Goal: Task Accomplishment & Management: Manage account settings

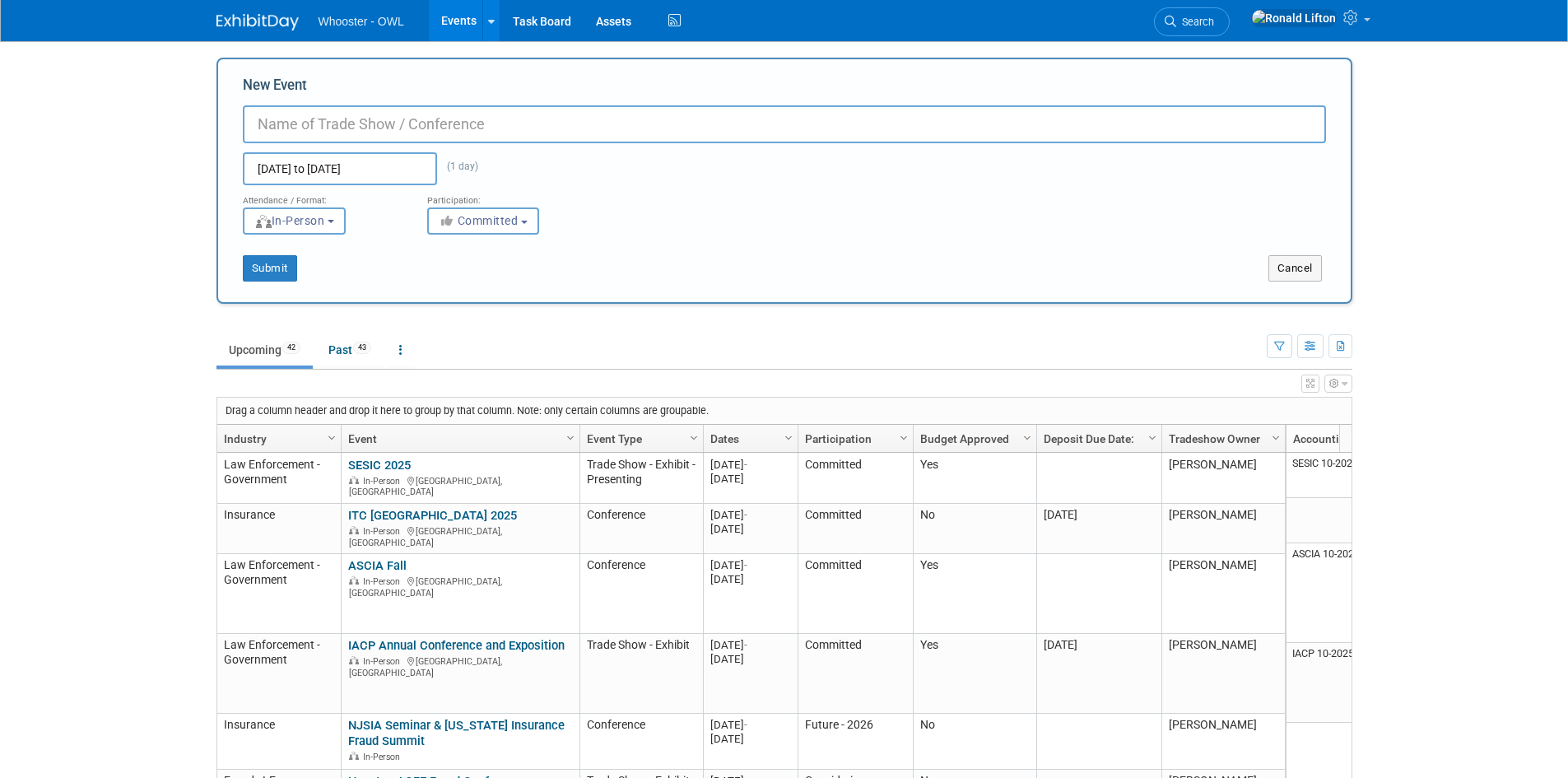
click at [260, 17] on img at bounding box center [258, 22] width 82 height 17
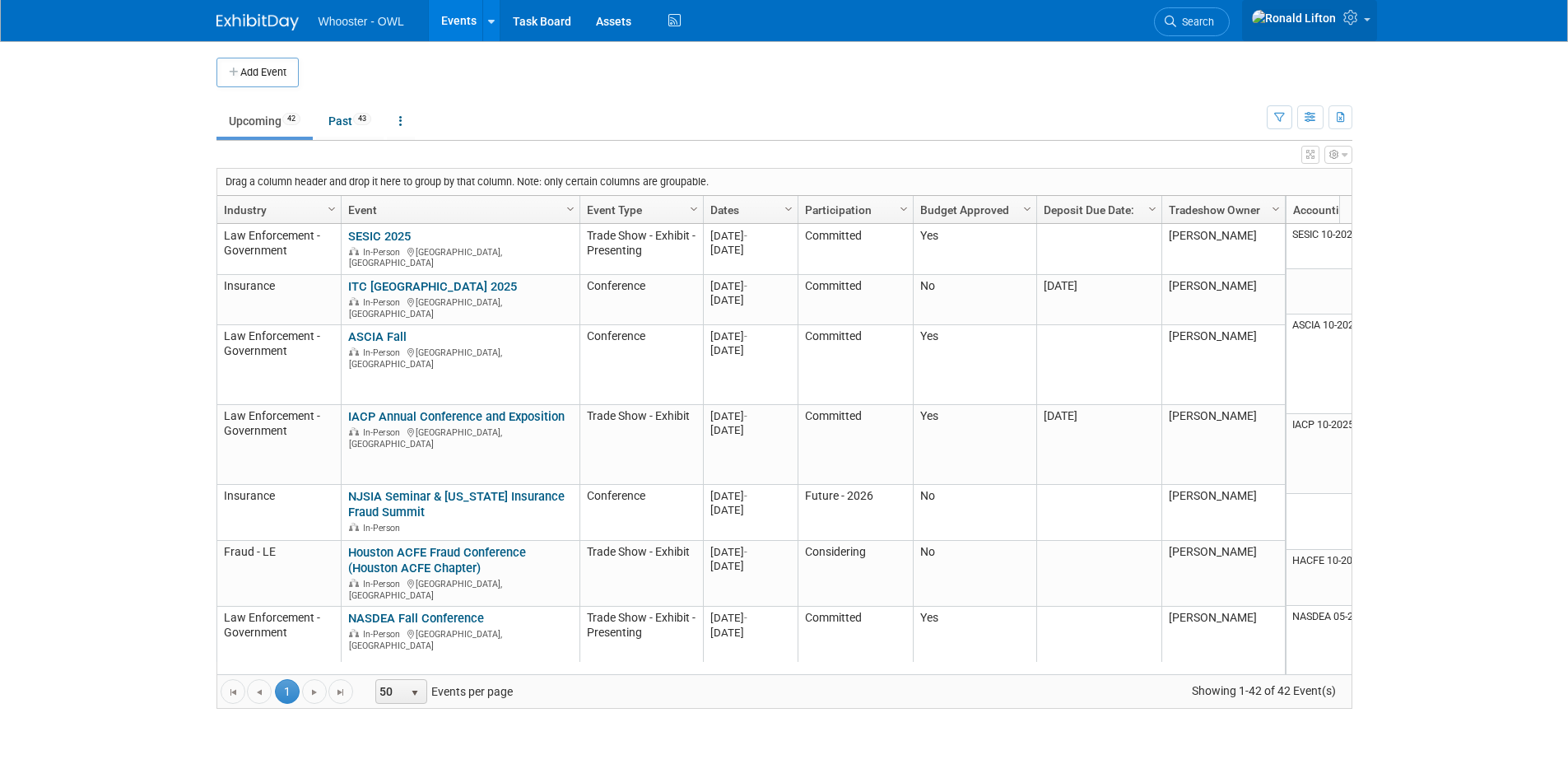
click at [1362, 25] on link at bounding box center [1309, 21] width 135 height 41
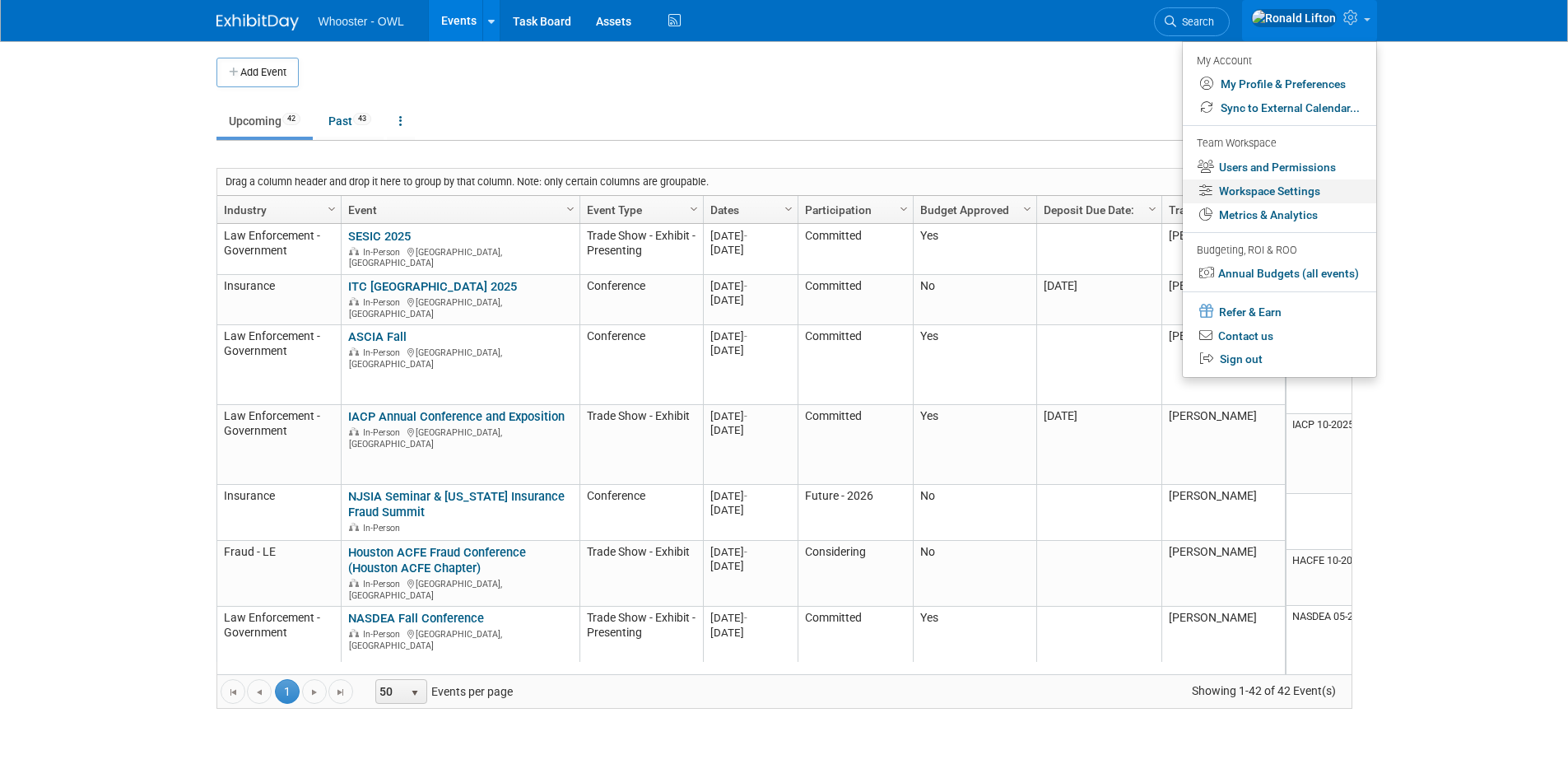
click at [1267, 192] on link "Workspace Settings" at bounding box center [1279, 190] width 193 height 23
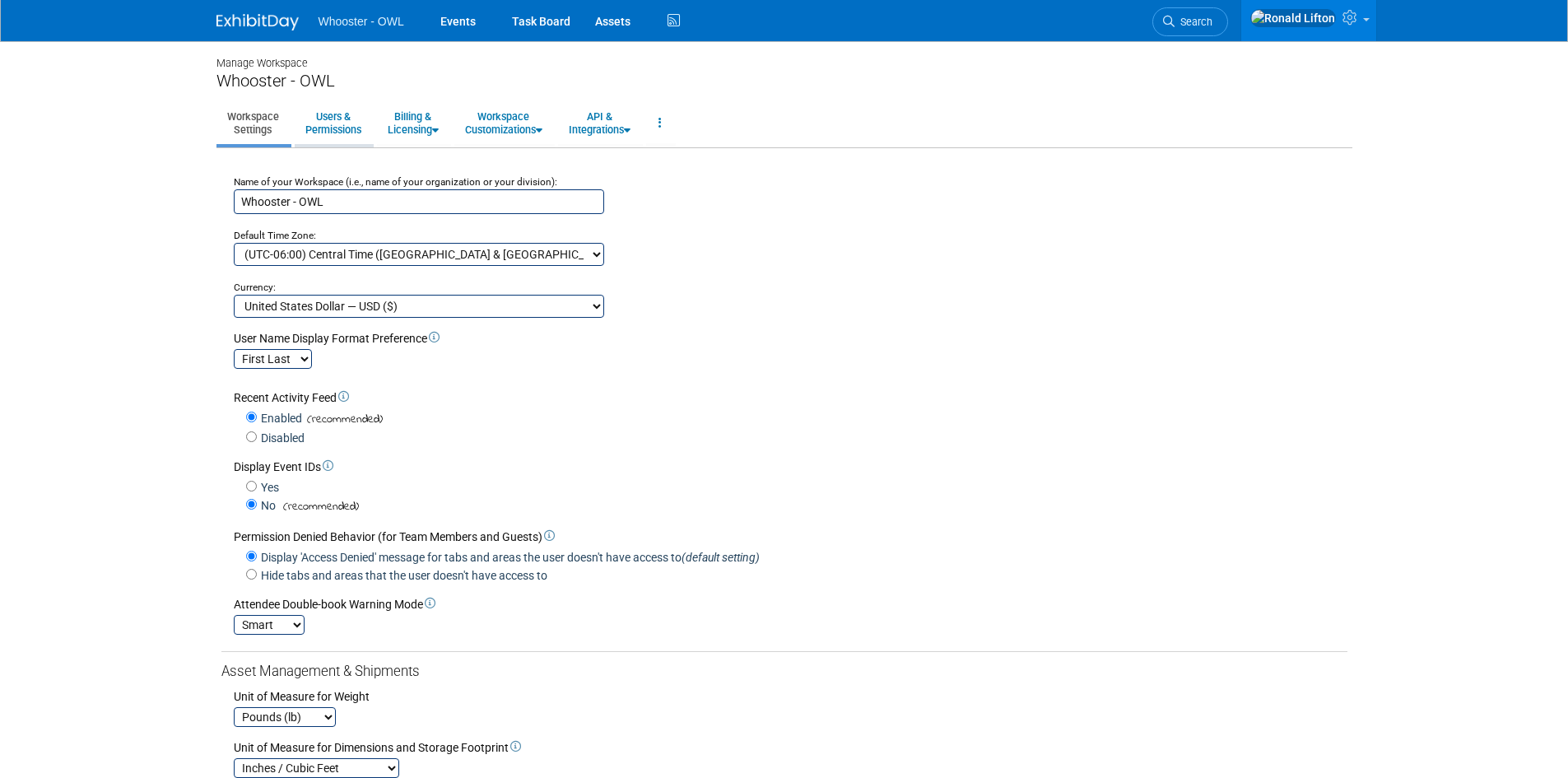
click at [329, 127] on link "Users & Permissions" at bounding box center [333, 123] width 78 height 40
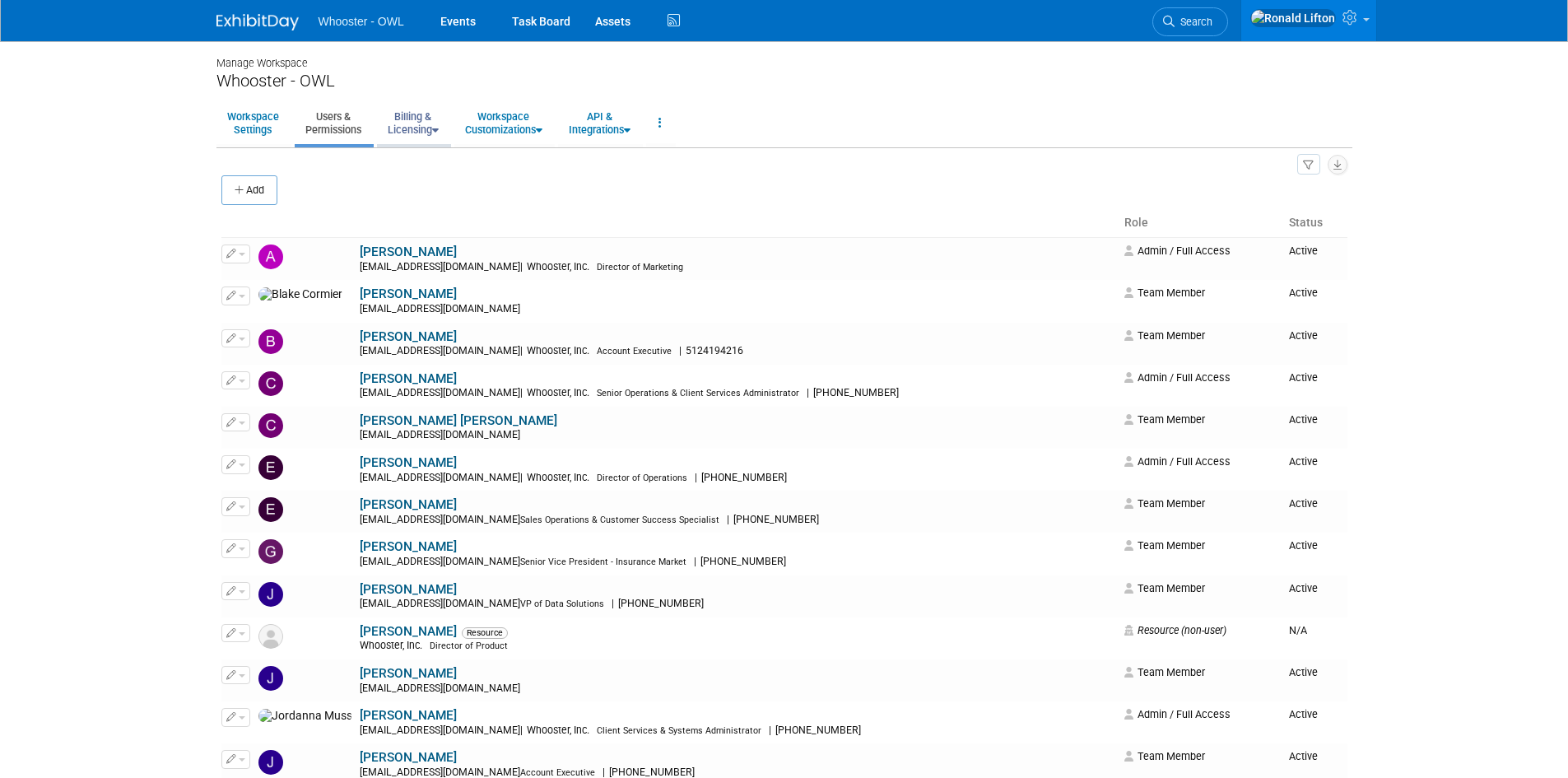
click at [424, 133] on link "Billing & Licensing" at bounding box center [412, 123] width 72 height 40
click at [510, 130] on link "Workspace Customizations" at bounding box center [503, 123] width 98 height 40
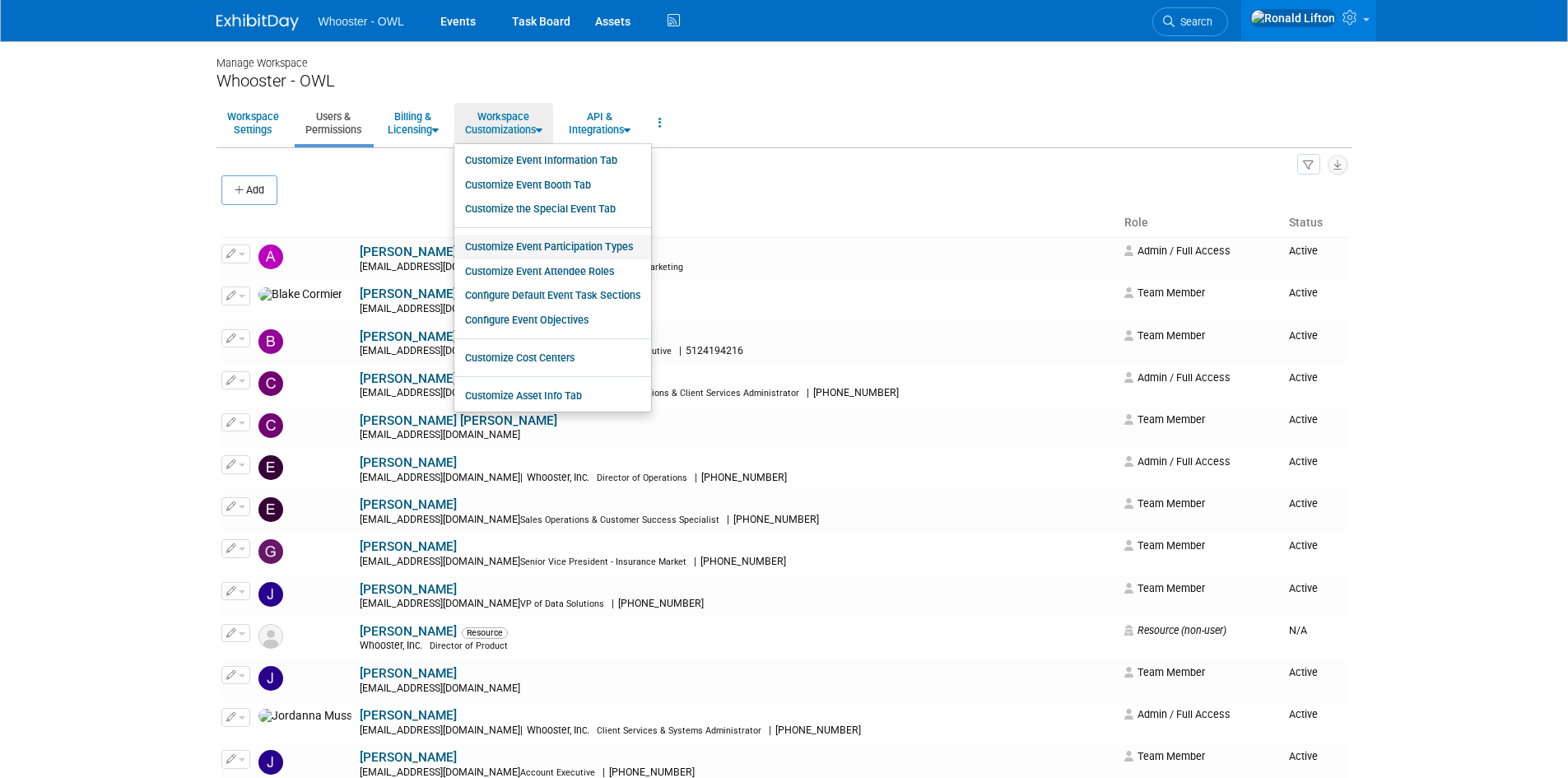
click at [545, 245] on link "Customize Event Participation Types" at bounding box center [553, 247] width 197 height 24
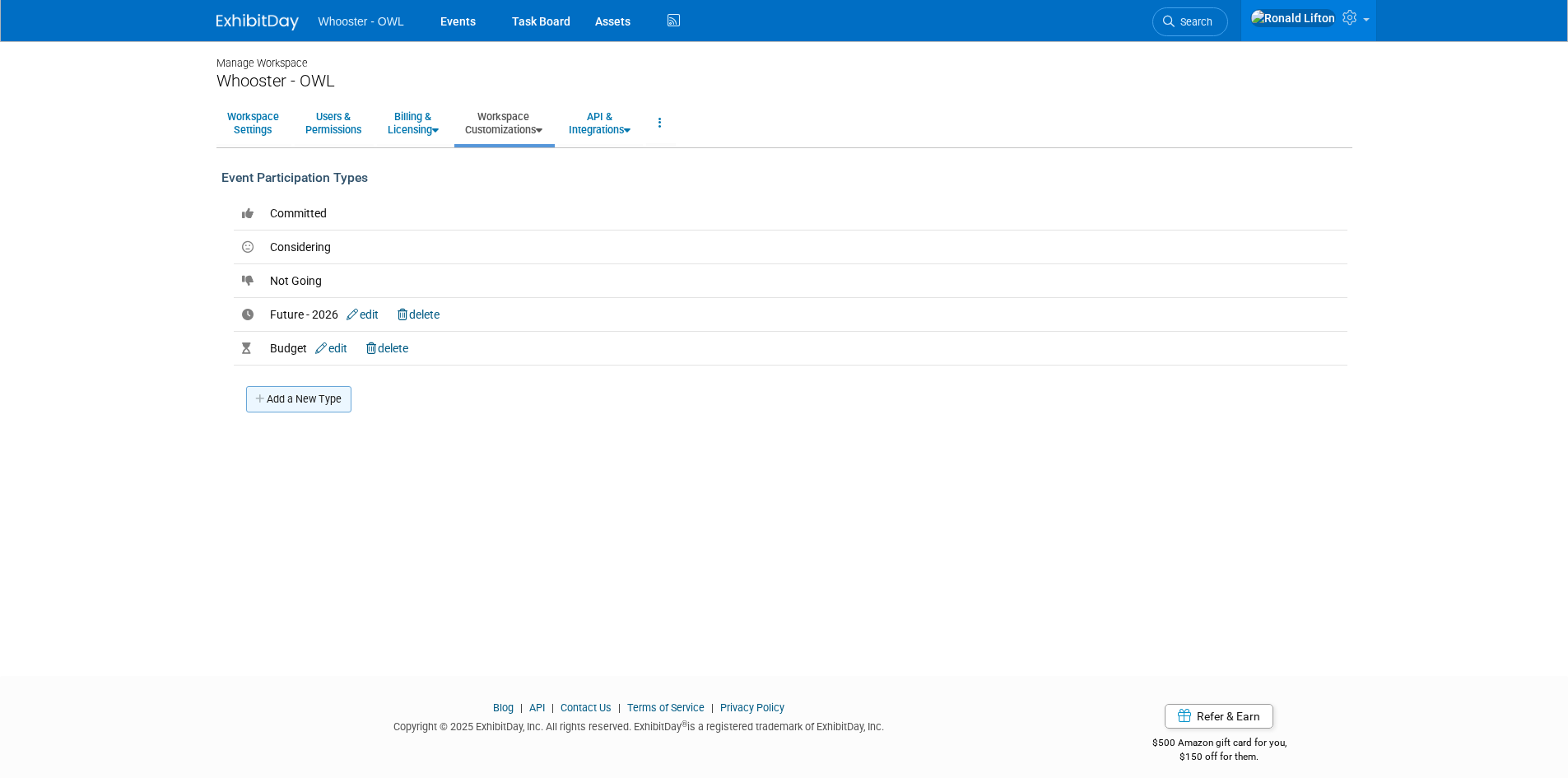
click at [309, 403] on link "Add a New Type" at bounding box center [299, 399] width 105 height 26
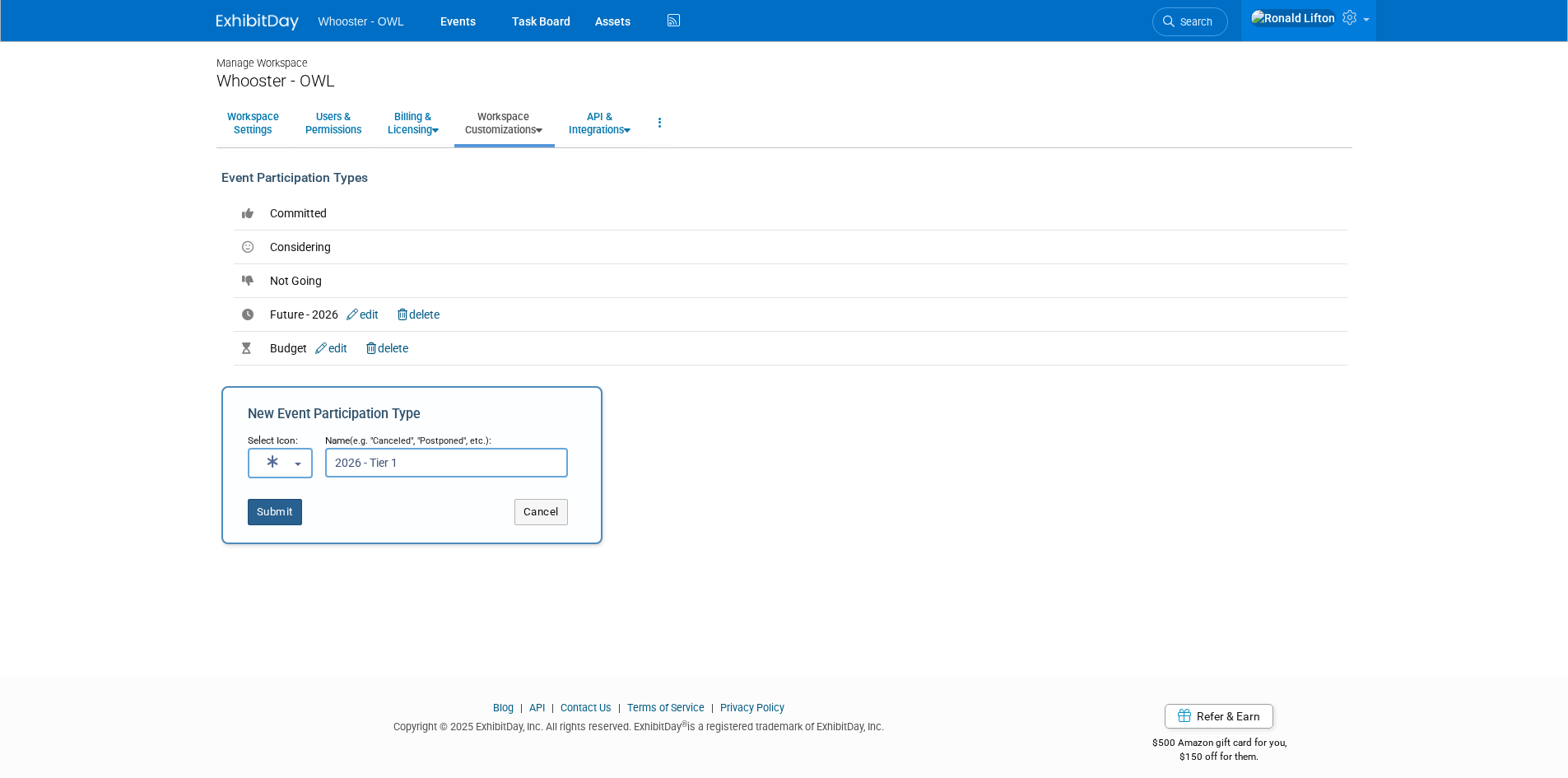
type input "2026 - Tier 1"
click at [259, 518] on button "Submit" at bounding box center [275, 512] width 54 height 26
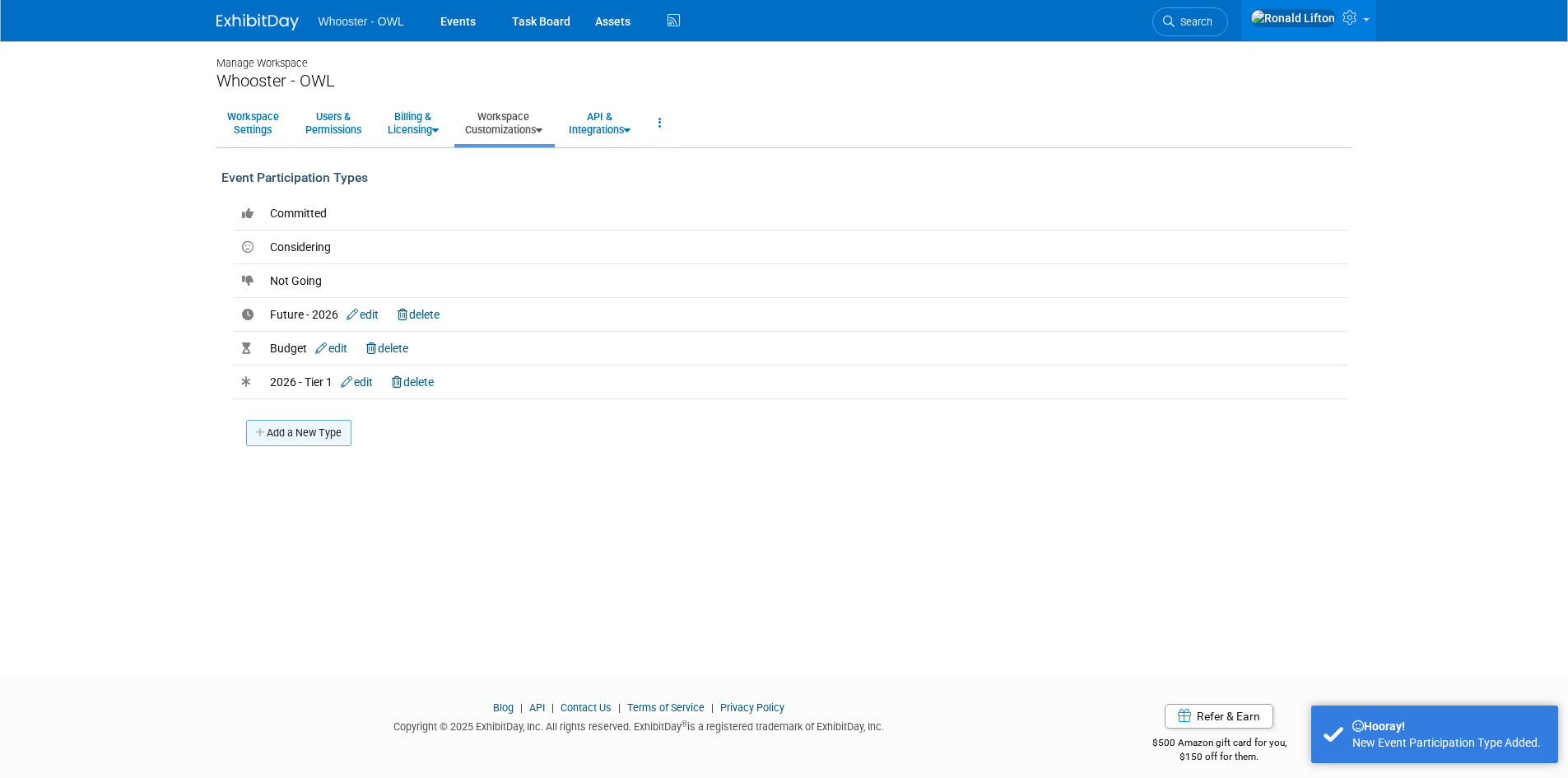
click at [304, 437] on link "Add a New Type" at bounding box center [299, 433] width 105 height 26
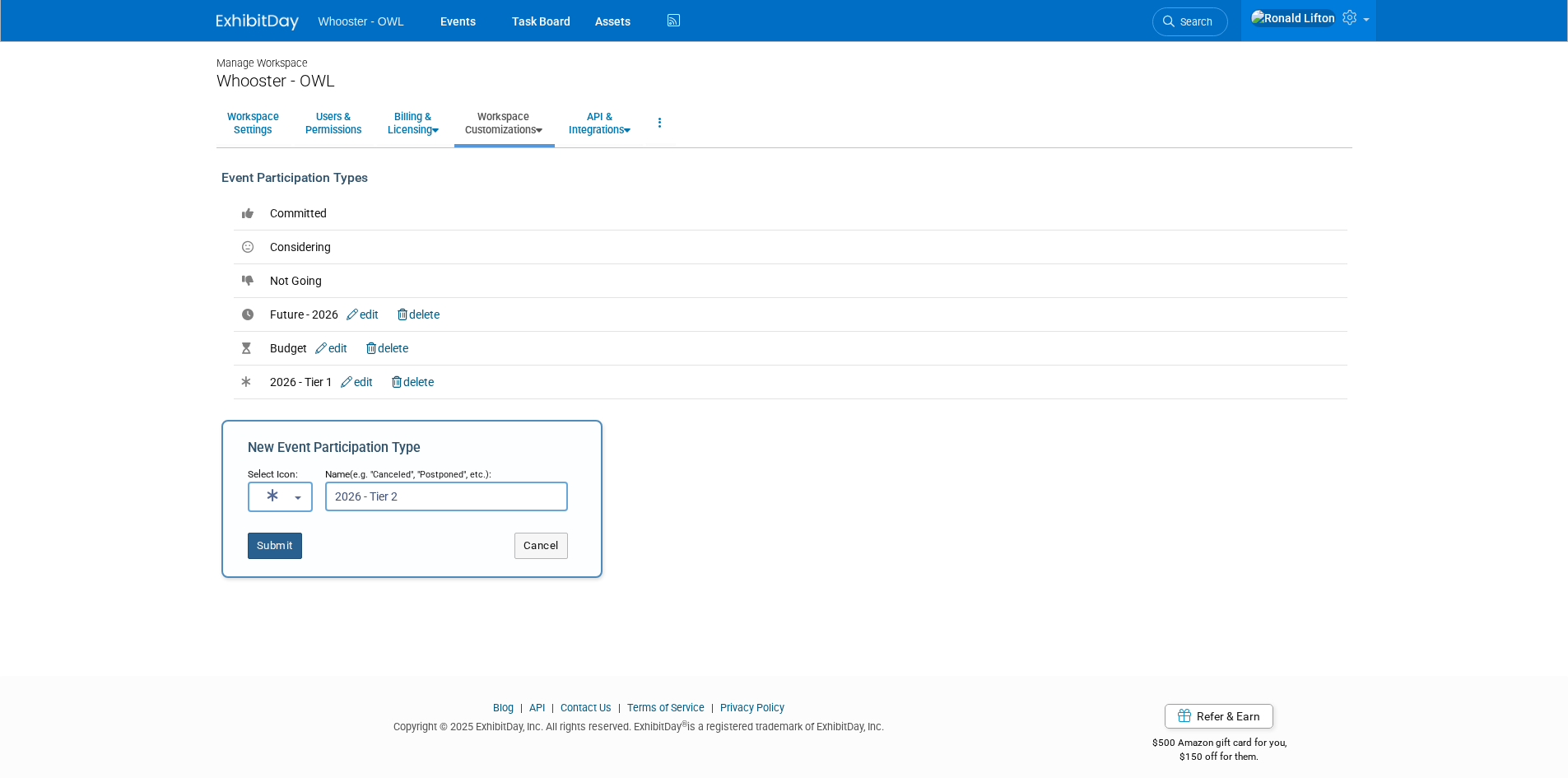
type input "2026 - Tier 2"
click at [293, 549] on button "Submit" at bounding box center [275, 546] width 54 height 26
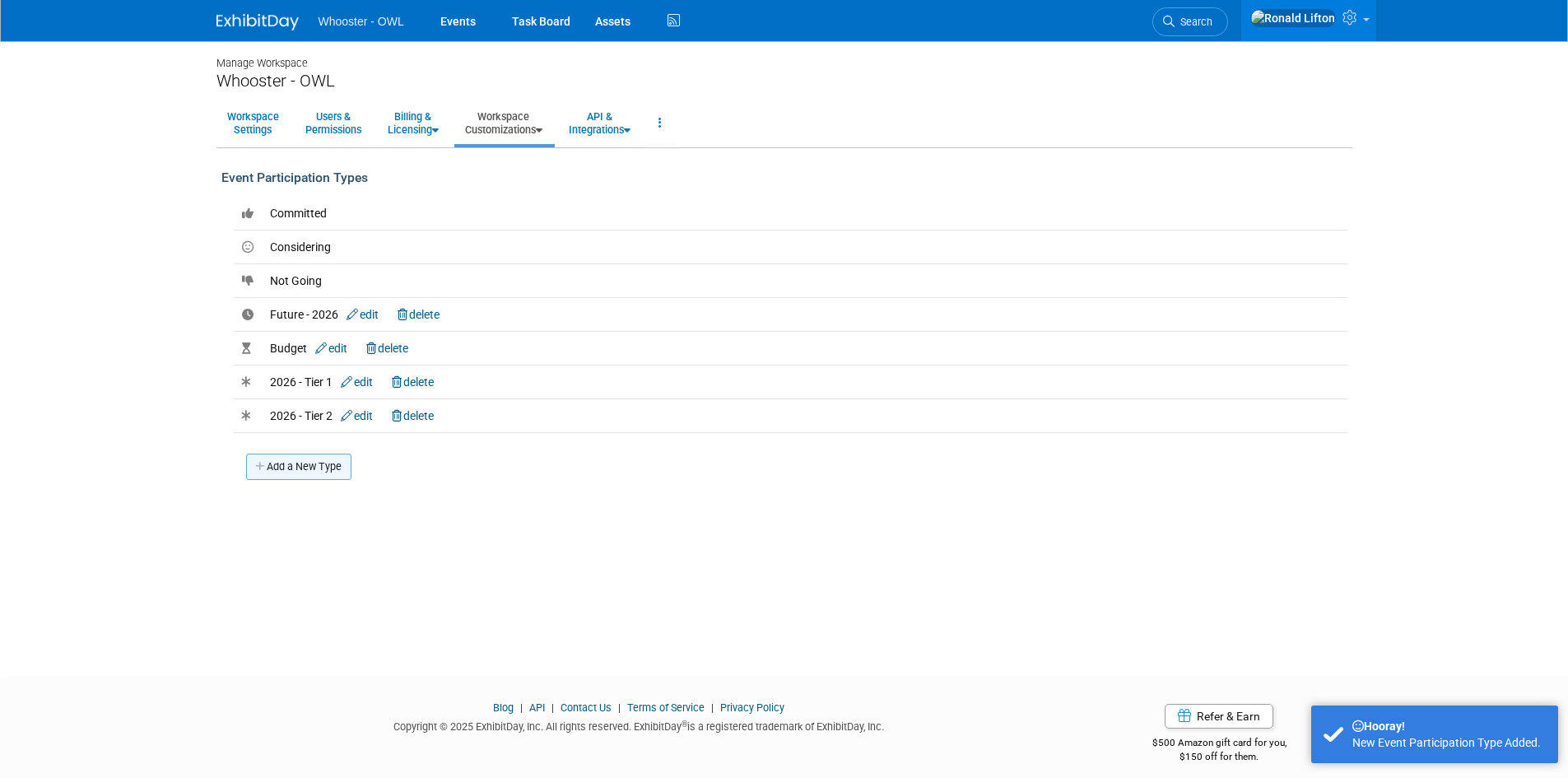
click at [313, 470] on link "Add a New Type" at bounding box center [299, 467] width 105 height 26
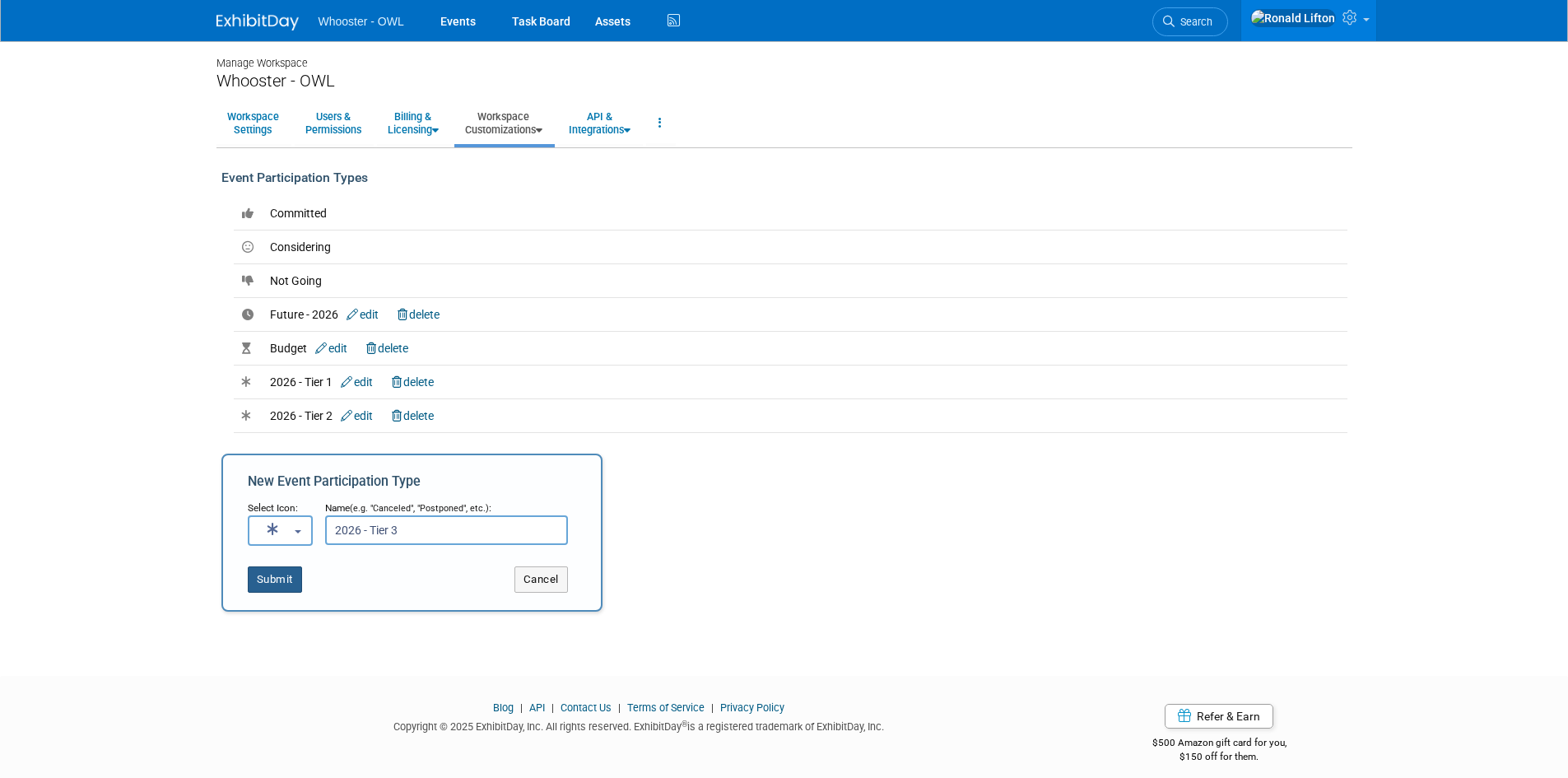
type input "2026 - Tier 3"
click at [278, 584] on button "Submit" at bounding box center [275, 579] width 54 height 26
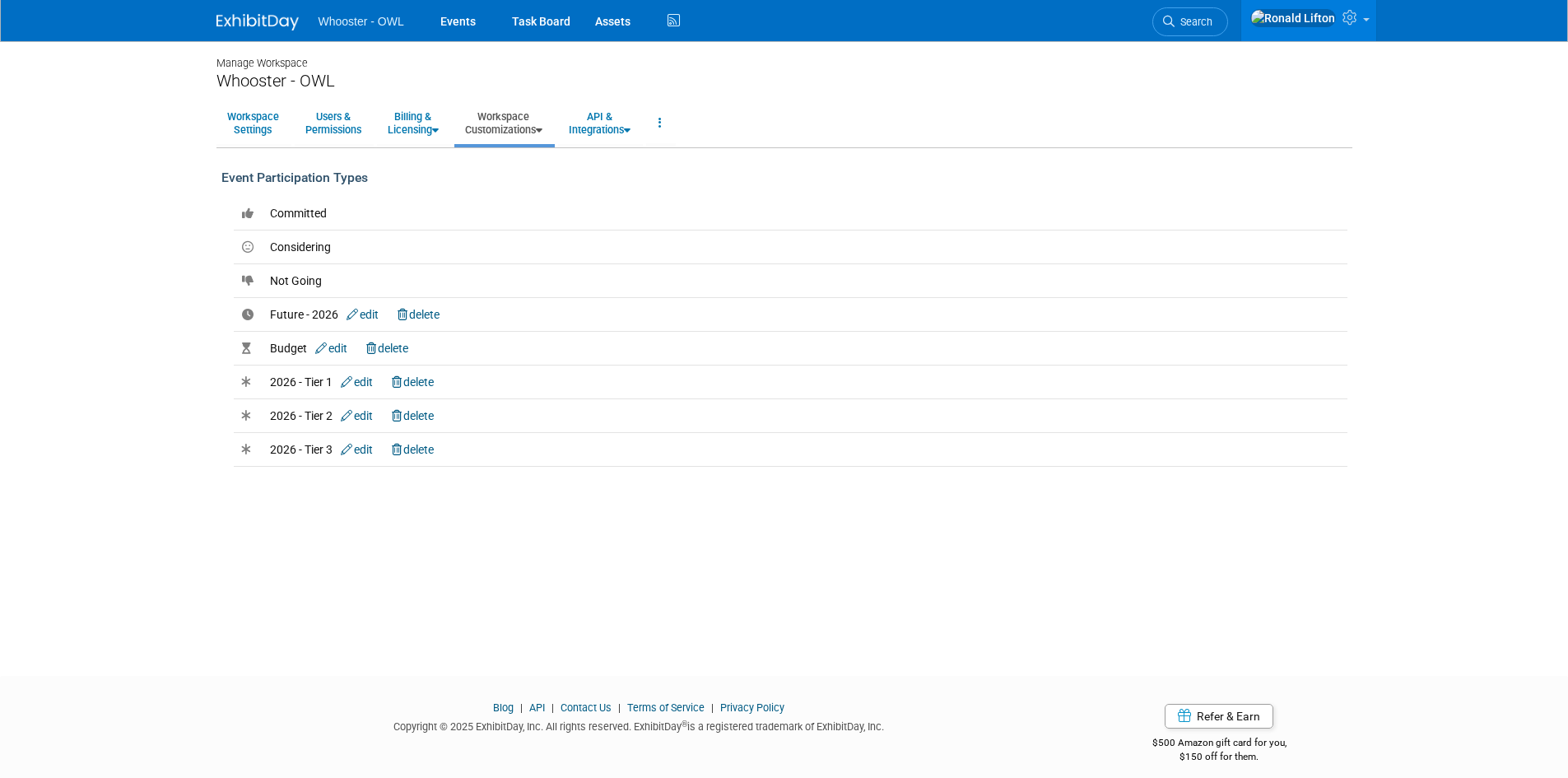
click at [267, 20] on img at bounding box center [258, 22] width 82 height 17
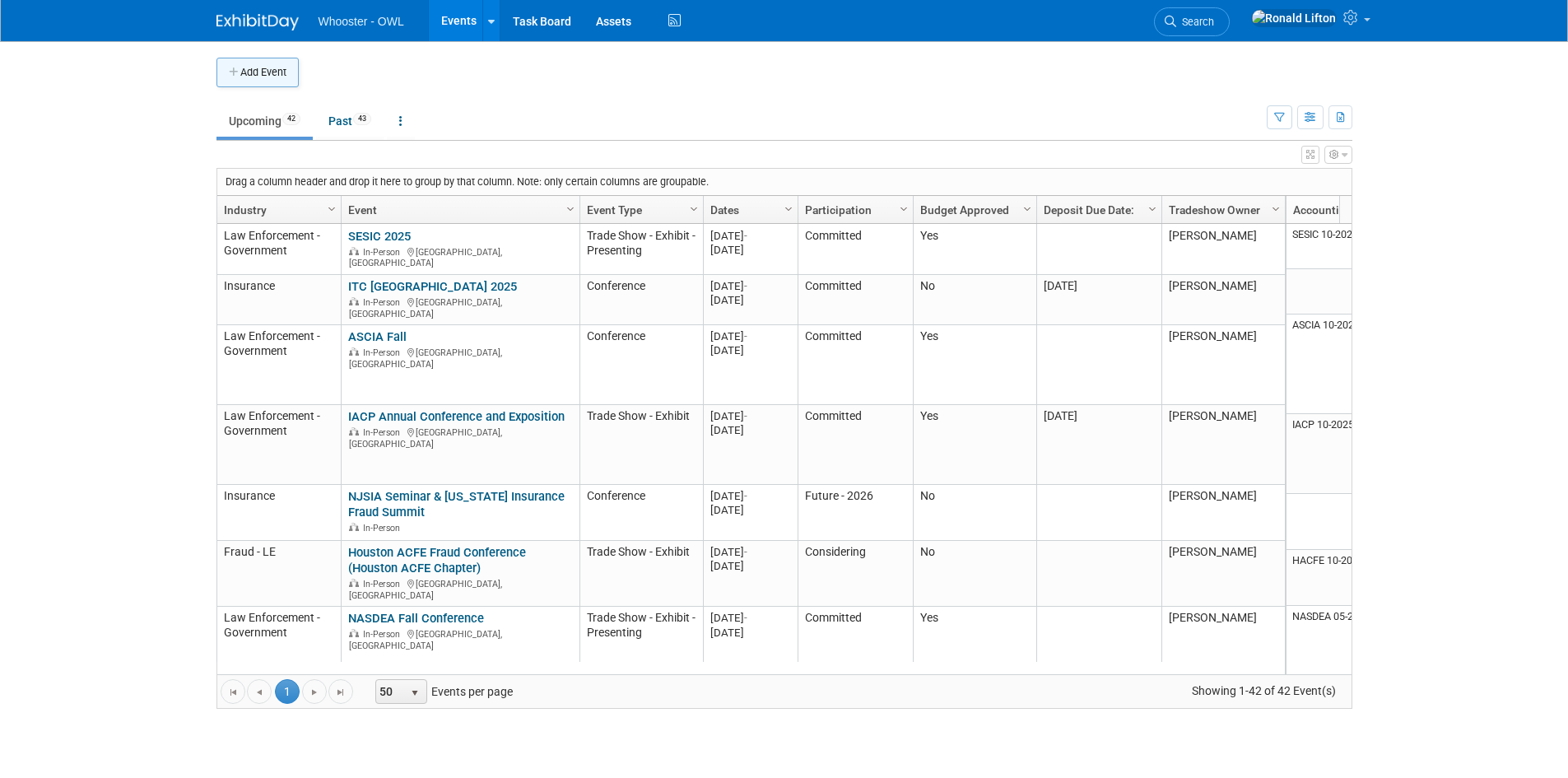
click at [271, 69] on button "Add Event" at bounding box center [258, 72] width 82 height 30
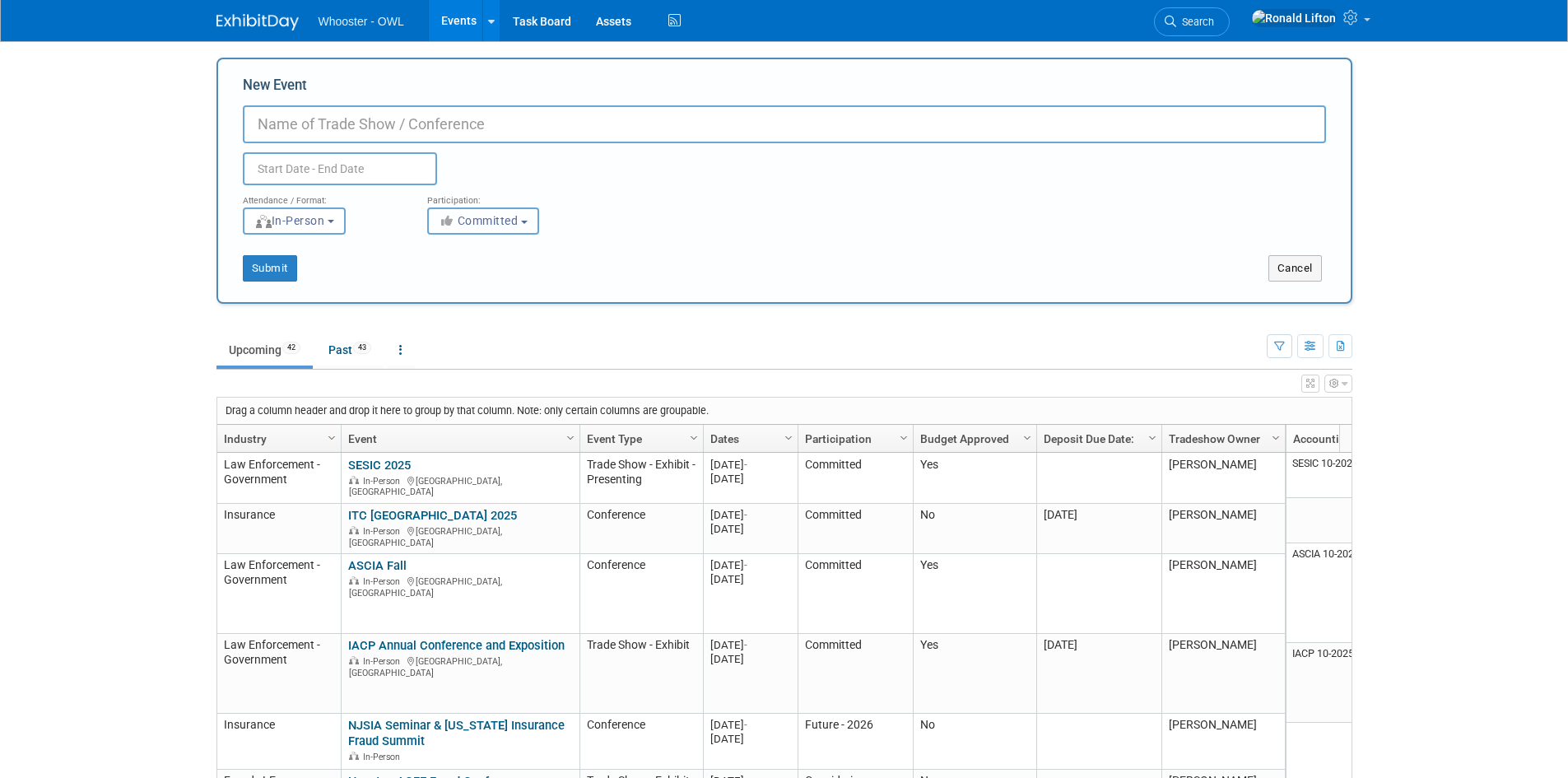
click at [494, 222] on span "Committed" at bounding box center [478, 220] width 80 height 13
click at [1087, 239] on div "Submit Cancel" at bounding box center [784, 258] width 1108 height 47
click at [1368, 29] on link at bounding box center [1309, 21] width 135 height 41
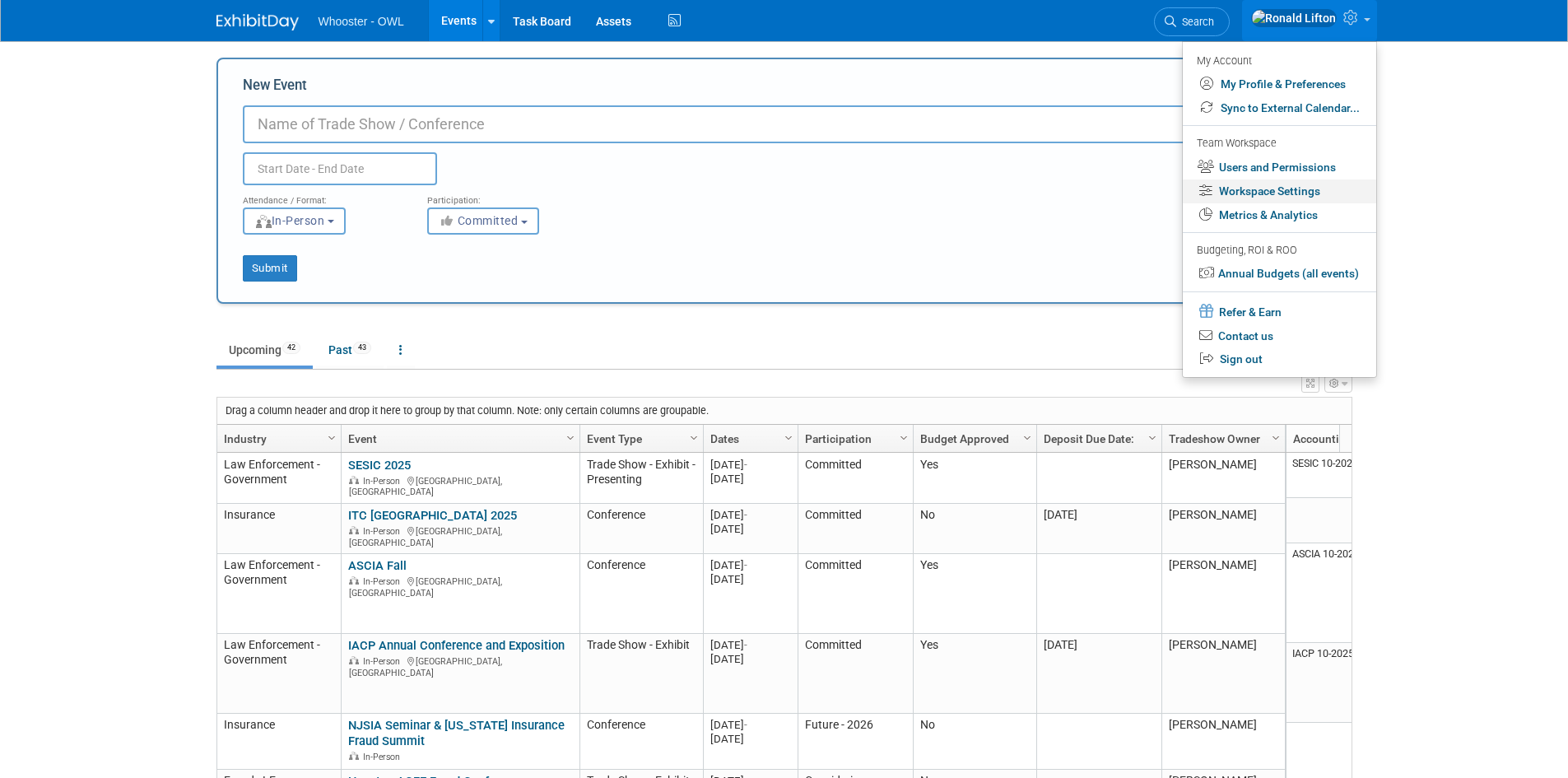
click at [1297, 191] on link "Workspace Settings" at bounding box center [1279, 190] width 193 height 23
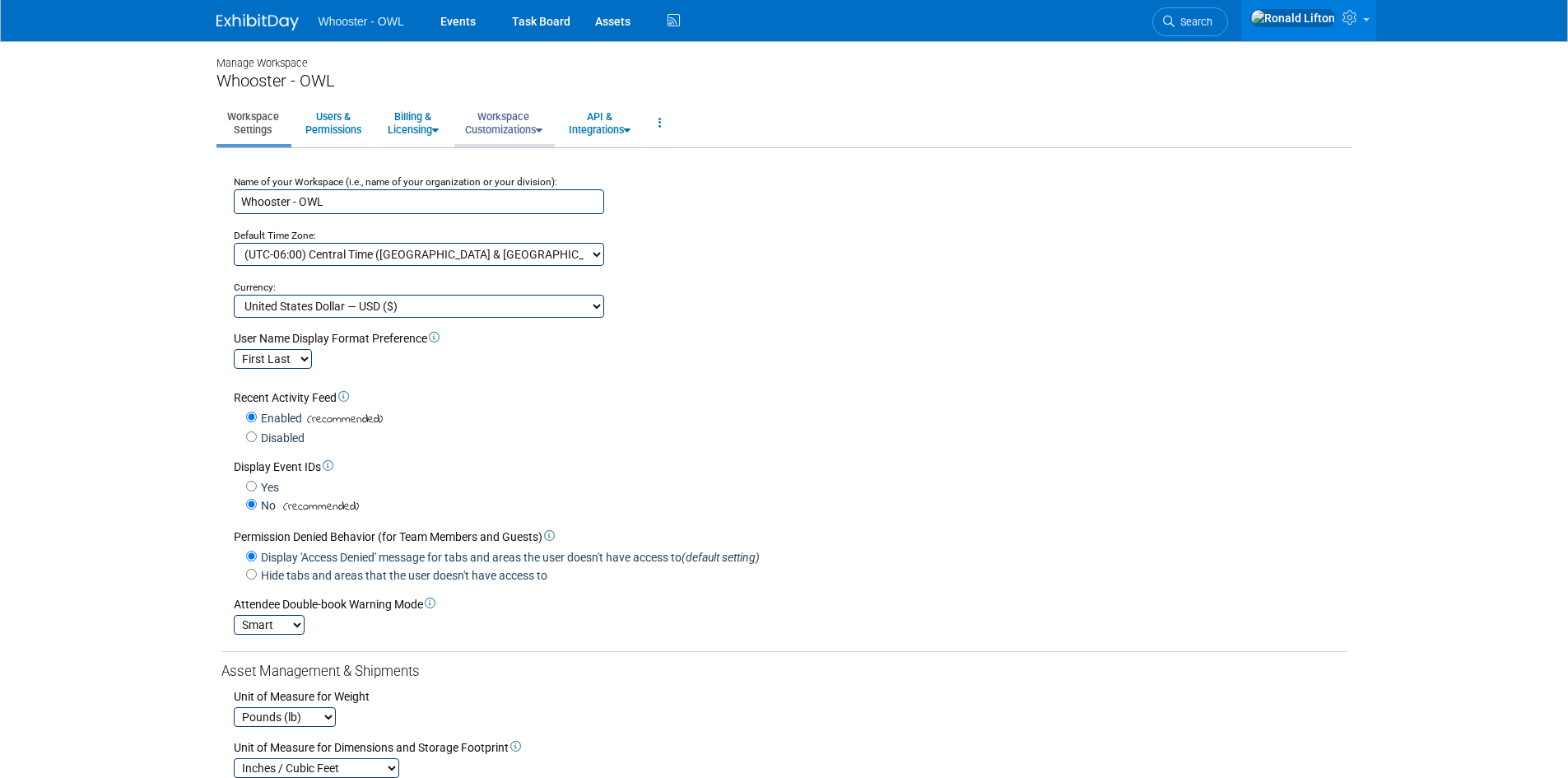
click at [516, 134] on link "Workspace Customizations" at bounding box center [503, 123] width 98 height 40
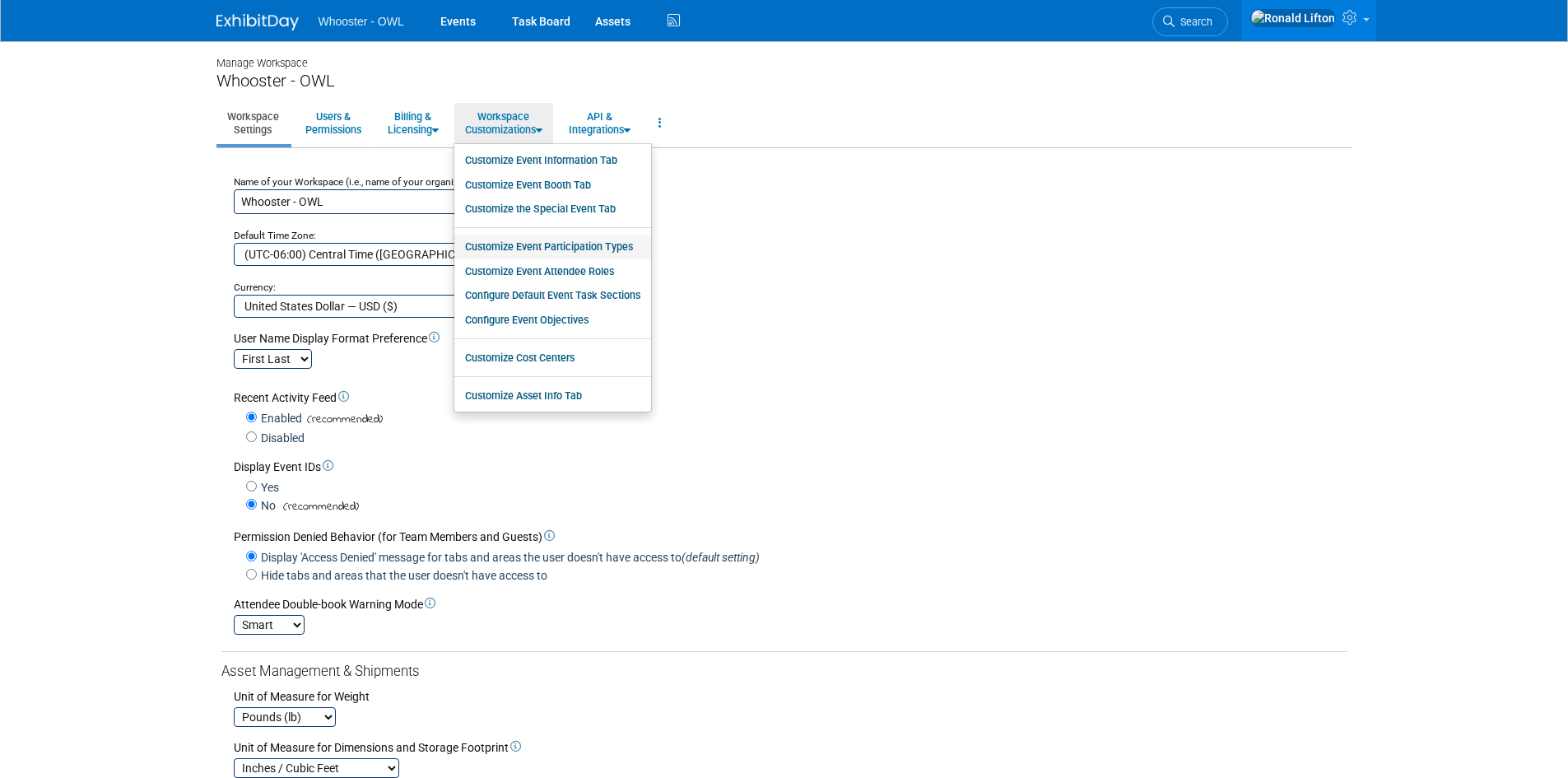
click at [527, 254] on link "Customize Event Participation Types" at bounding box center [553, 247] width 197 height 24
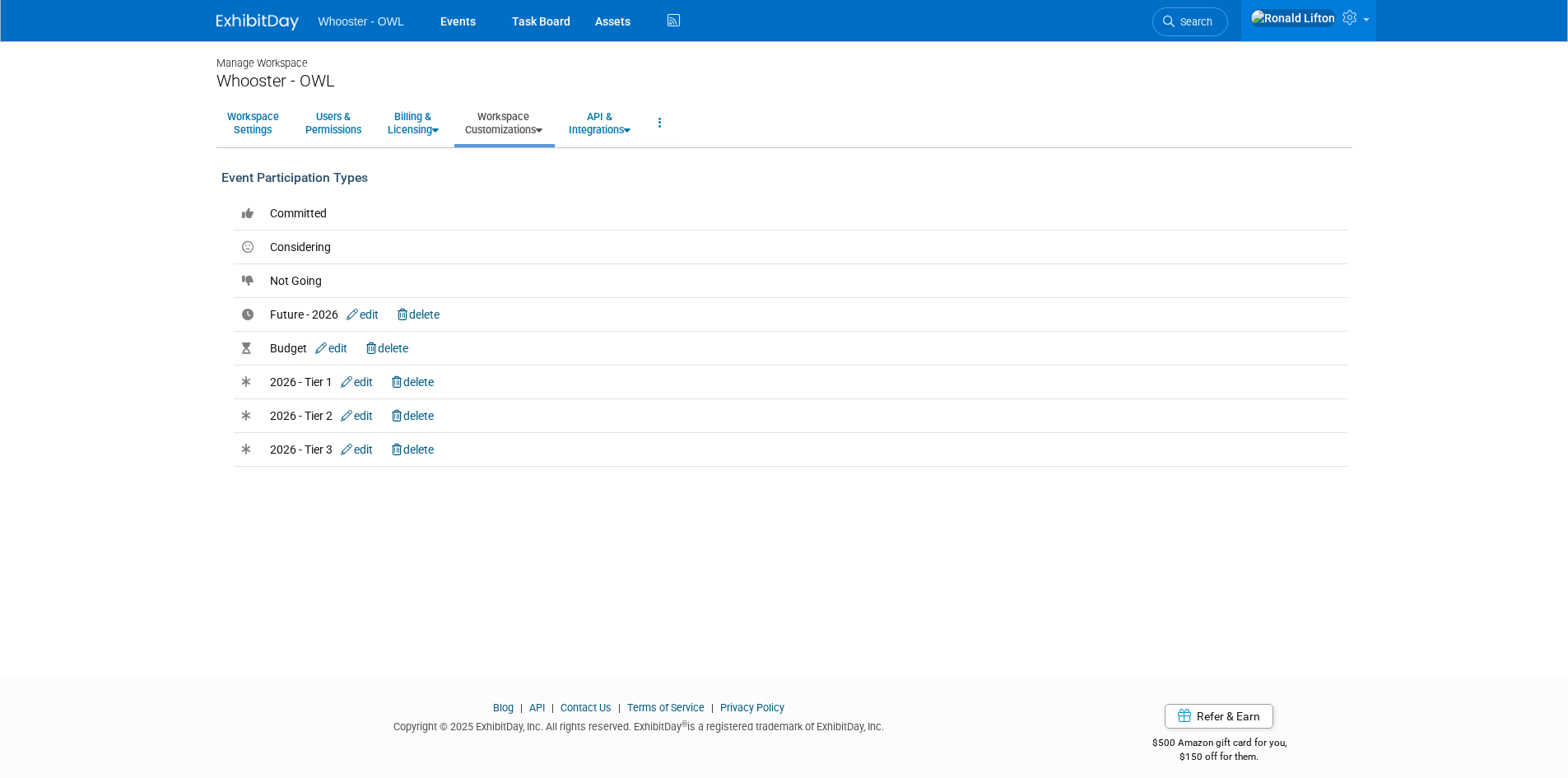
click at [514, 497] on div "Manage Workspace Whooster - OWL Workspace Settings Users & Permissions Billing …" at bounding box center [784, 343] width 1160 height 605
click at [482, 536] on div "Manage Workspace Whooster - OWL Workspace Settings Users & Permissions Billing …" at bounding box center [784, 343] width 1160 height 605
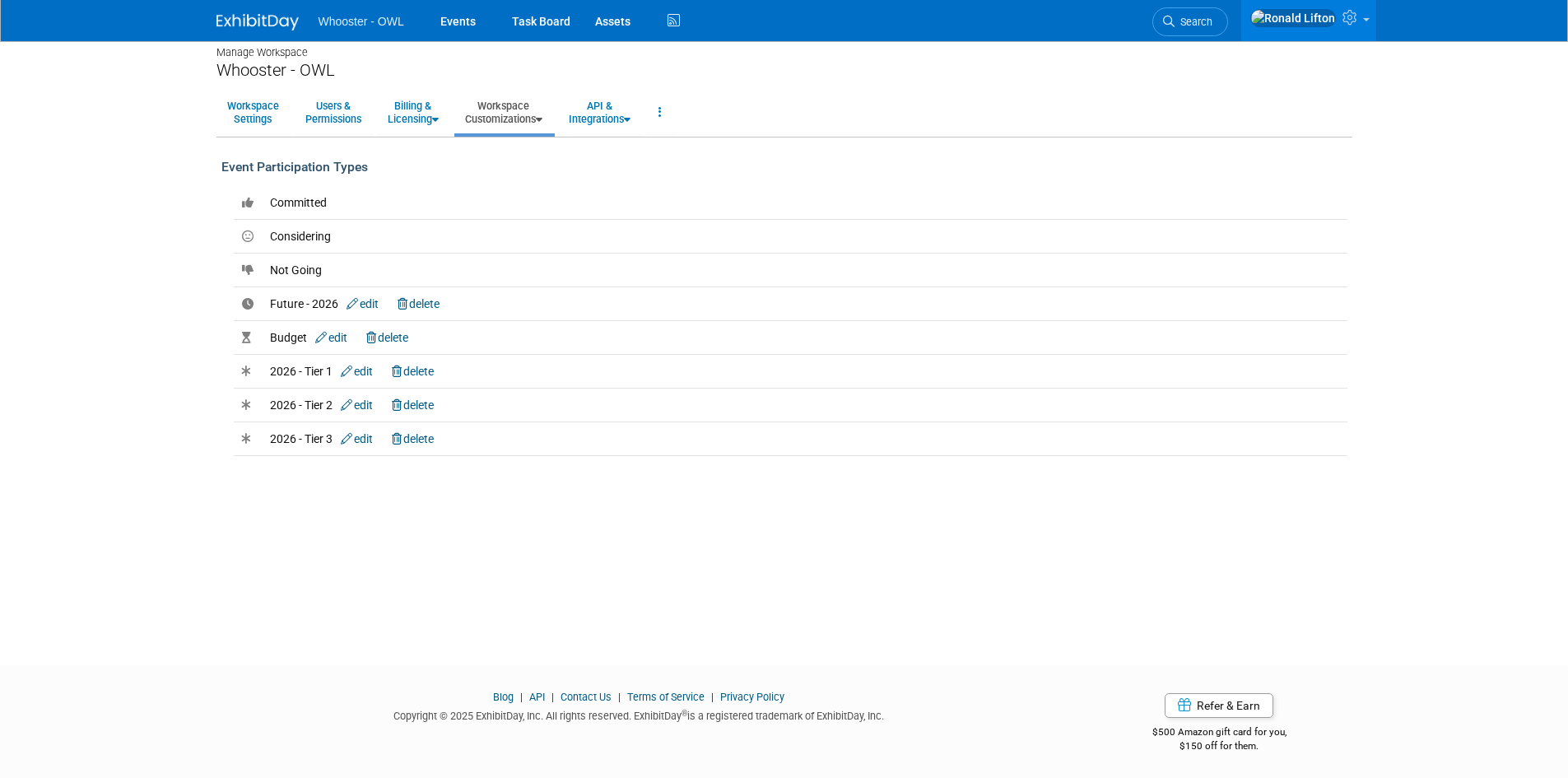
scroll to position [13, 0]
click at [517, 112] on link "Workspace Customizations" at bounding box center [503, 110] width 98 height 40
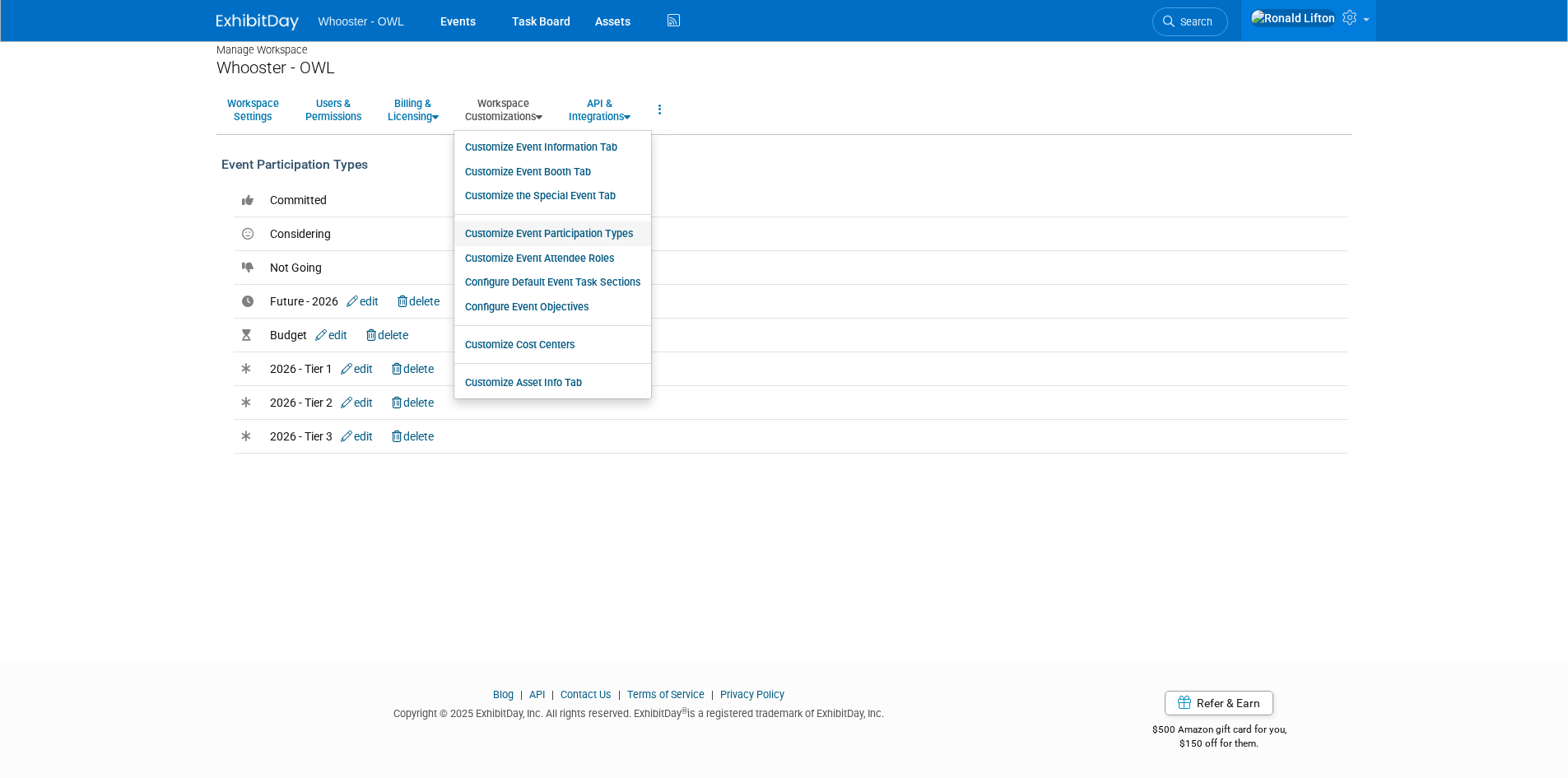
click at [550, 232] on link "Customize Event Participation Types" at bounding box center [553, 233] width 197 height 24
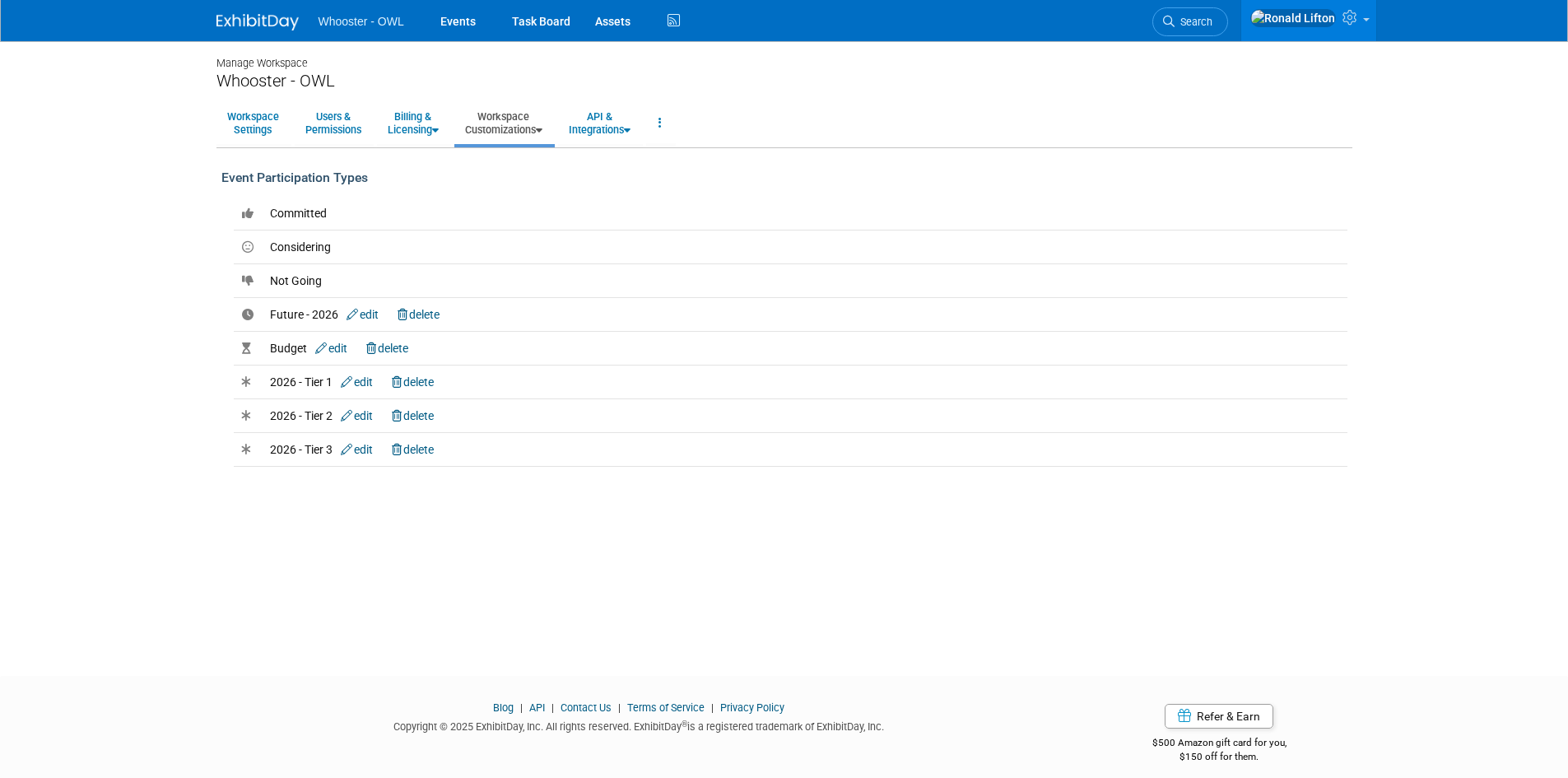
click at [424, 651] on body "Whooster - OWL Events Task Board Assets Activity Feed" at bounding box center [784, 389] width 1568 height 778
click at [482, 619] on div "Manage Workspace Whooster - OWL Workspace Settings Users & Permissions Billing …" at bounding box center [784, 343] width 1160 height 605
click at [432, 450] on link "delete" at bounding box center [412, 449] width 42 height 13
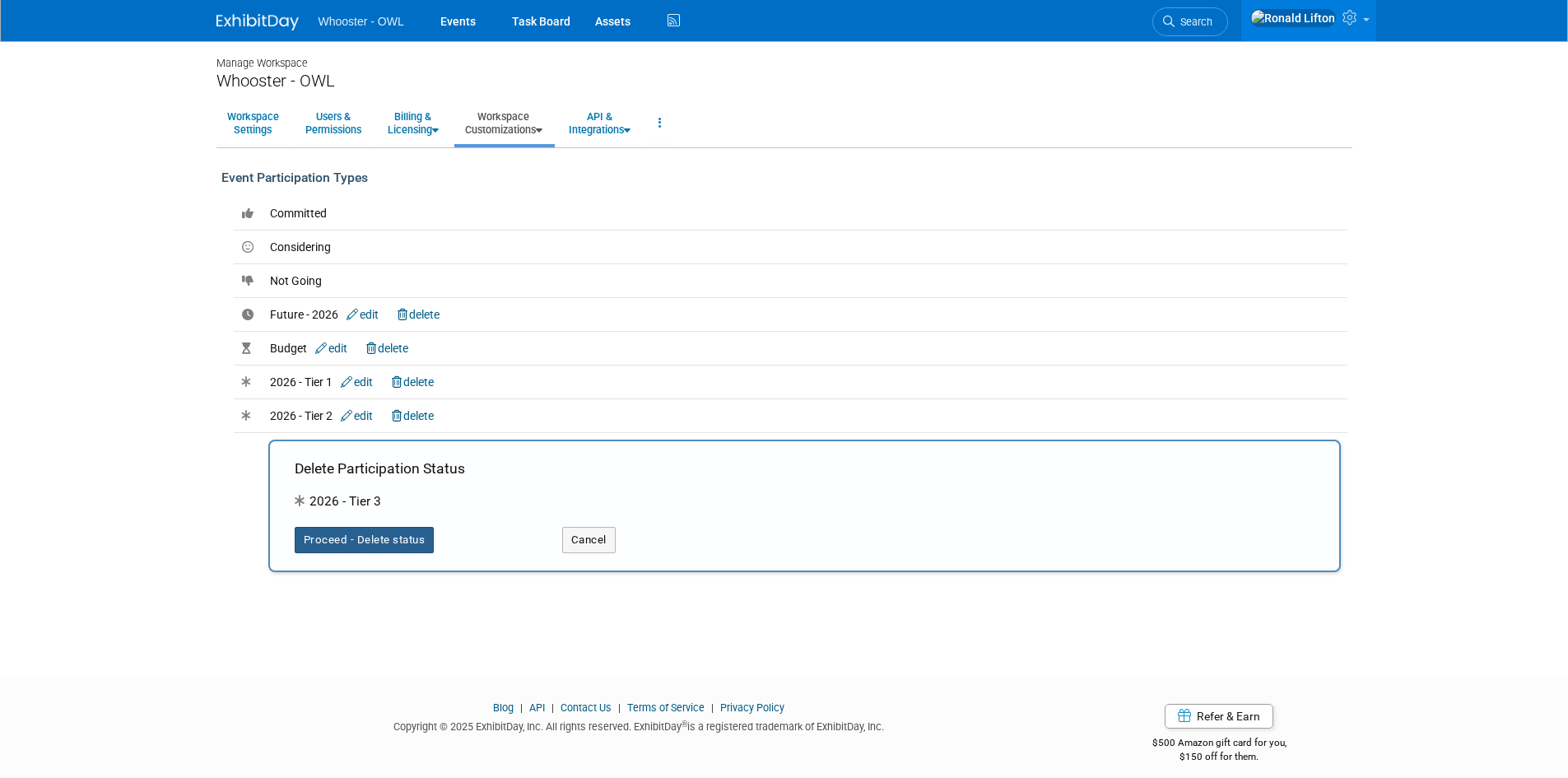
click at [402, 537] on button "Proceed - Delete status" at bounding box center [364, 540] width 140 height 26
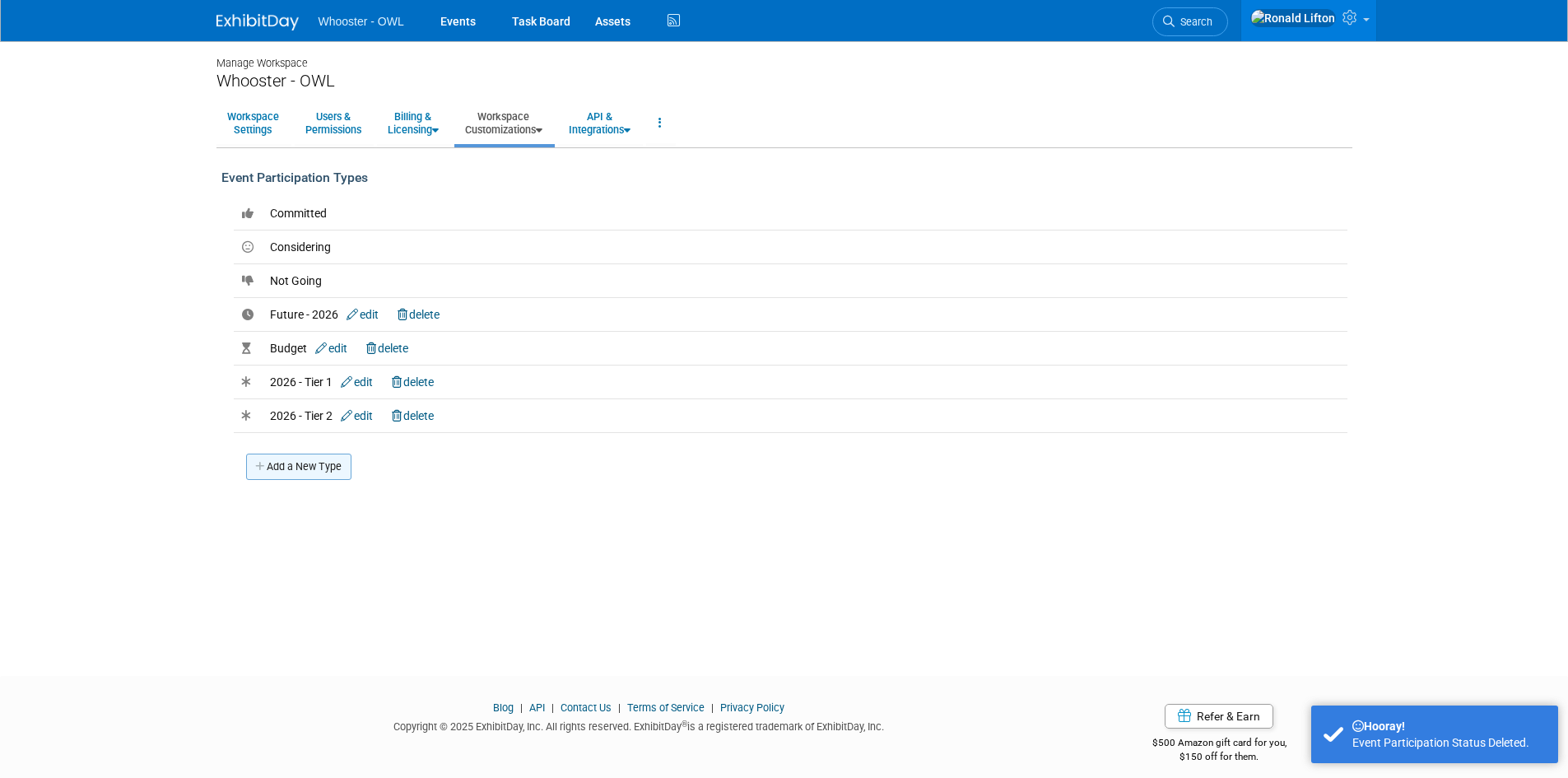
click at [309, 468] on link "Add a New Type" at bounding box center [299, 467] width 105 height 26
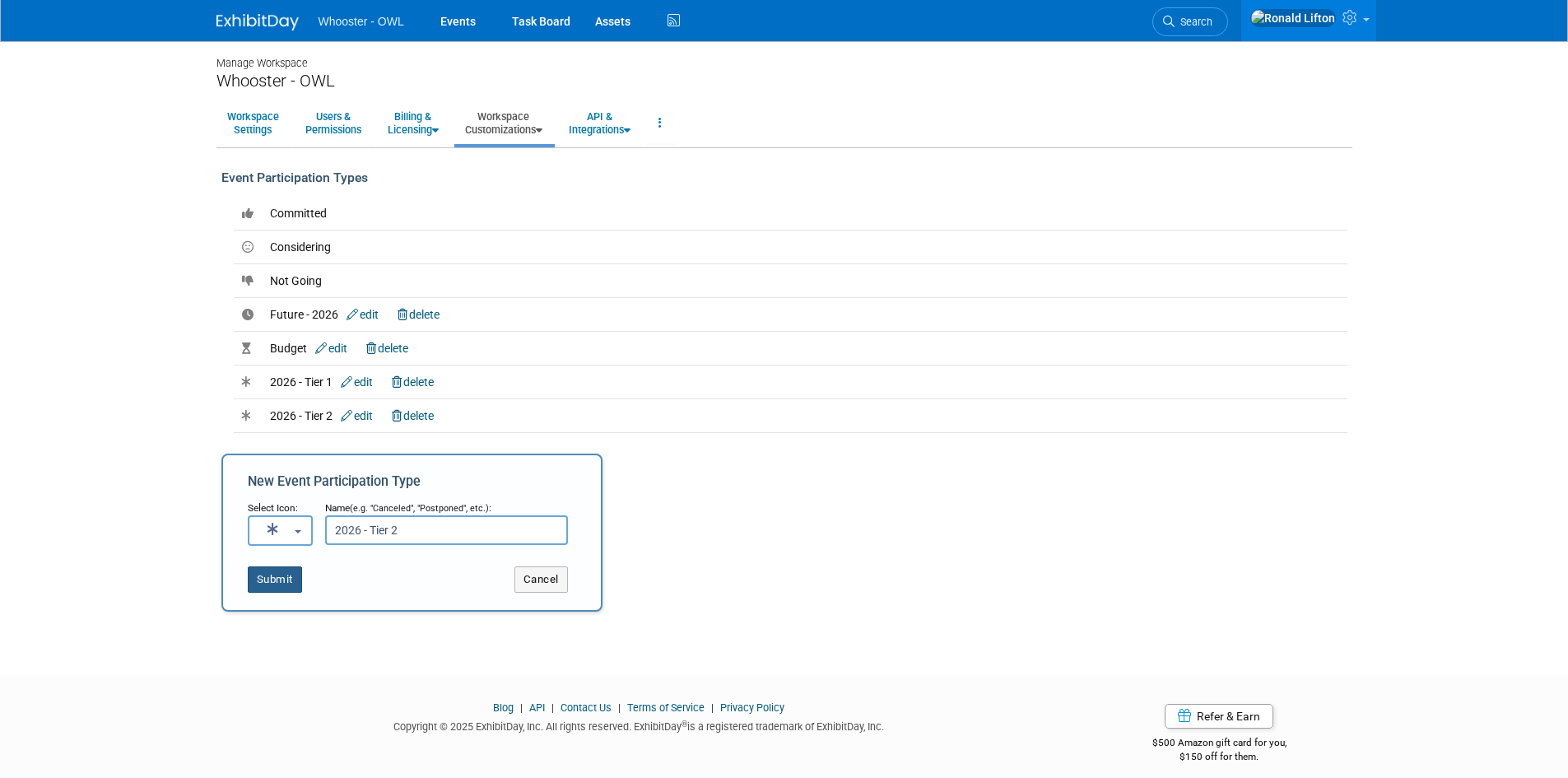
click at [266, 575] on button "Submit" at bounding box center [275, 579] width 54 height 26
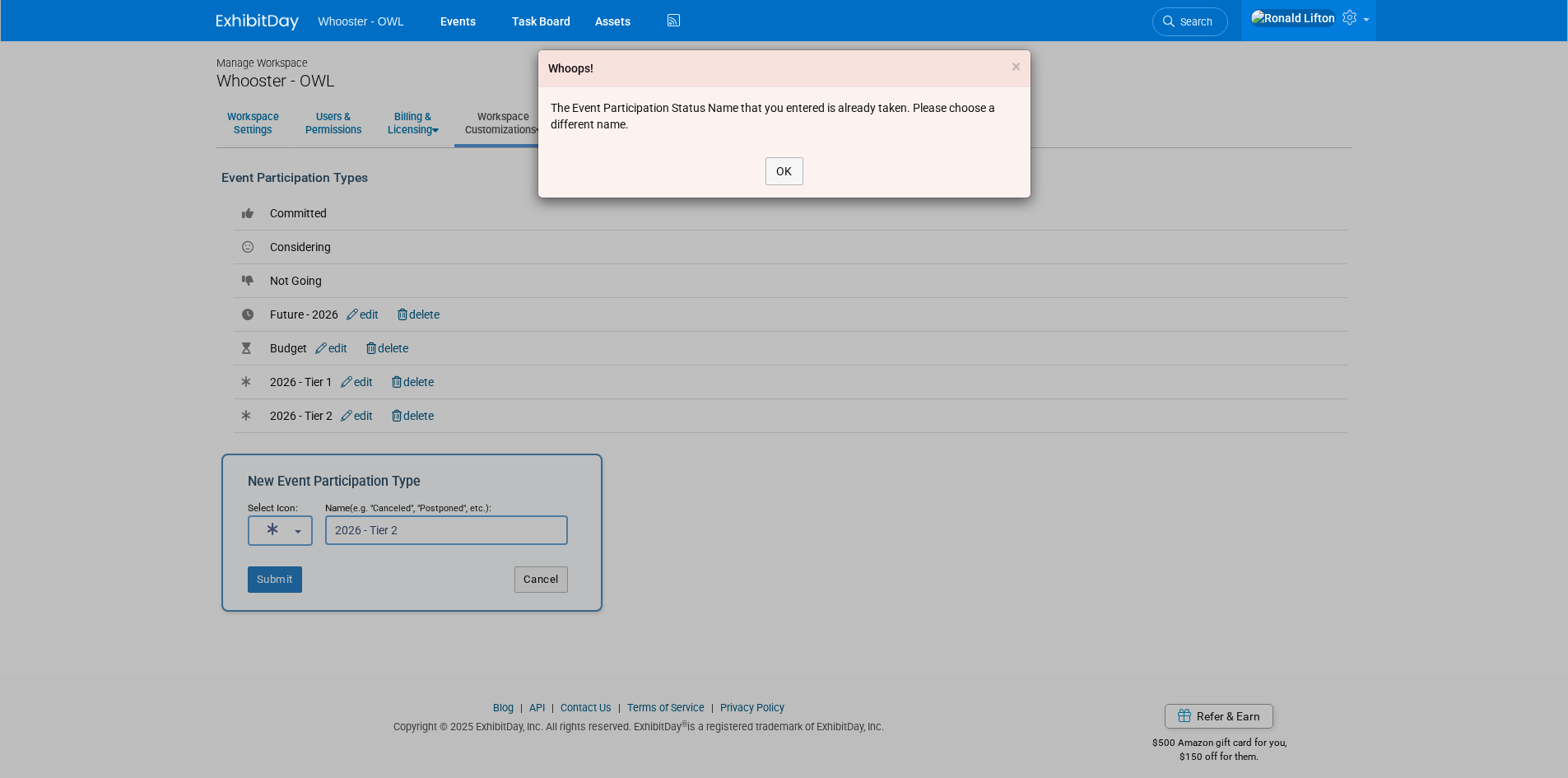
click at [447, 531] on div "Whoops! × The Event Participation Status Name that you entered is already taken…" at bounding box center [784, 389] width 1568 height 778
click at [779, 173] on button "OK" at bounding box center [784, 172] width 37 height 28
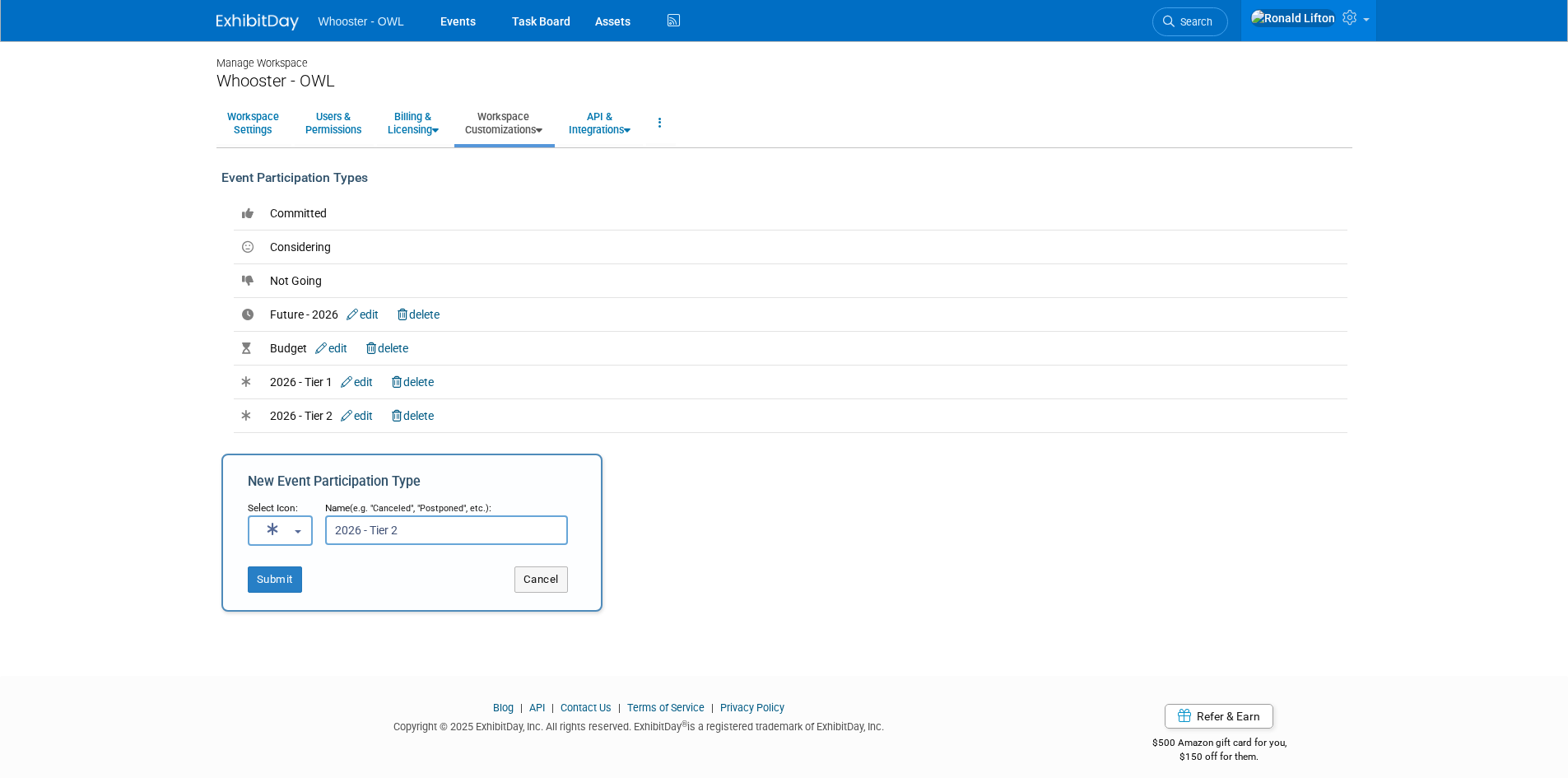
click at [422, 529] on input "2026 - Tier 2" at bounding box center [446, 531] width 243 height 30
type input "2026 - Tier 3"
click at [294, 582] on button "Submit" at bounding box center [275, 579] width 54 height 26
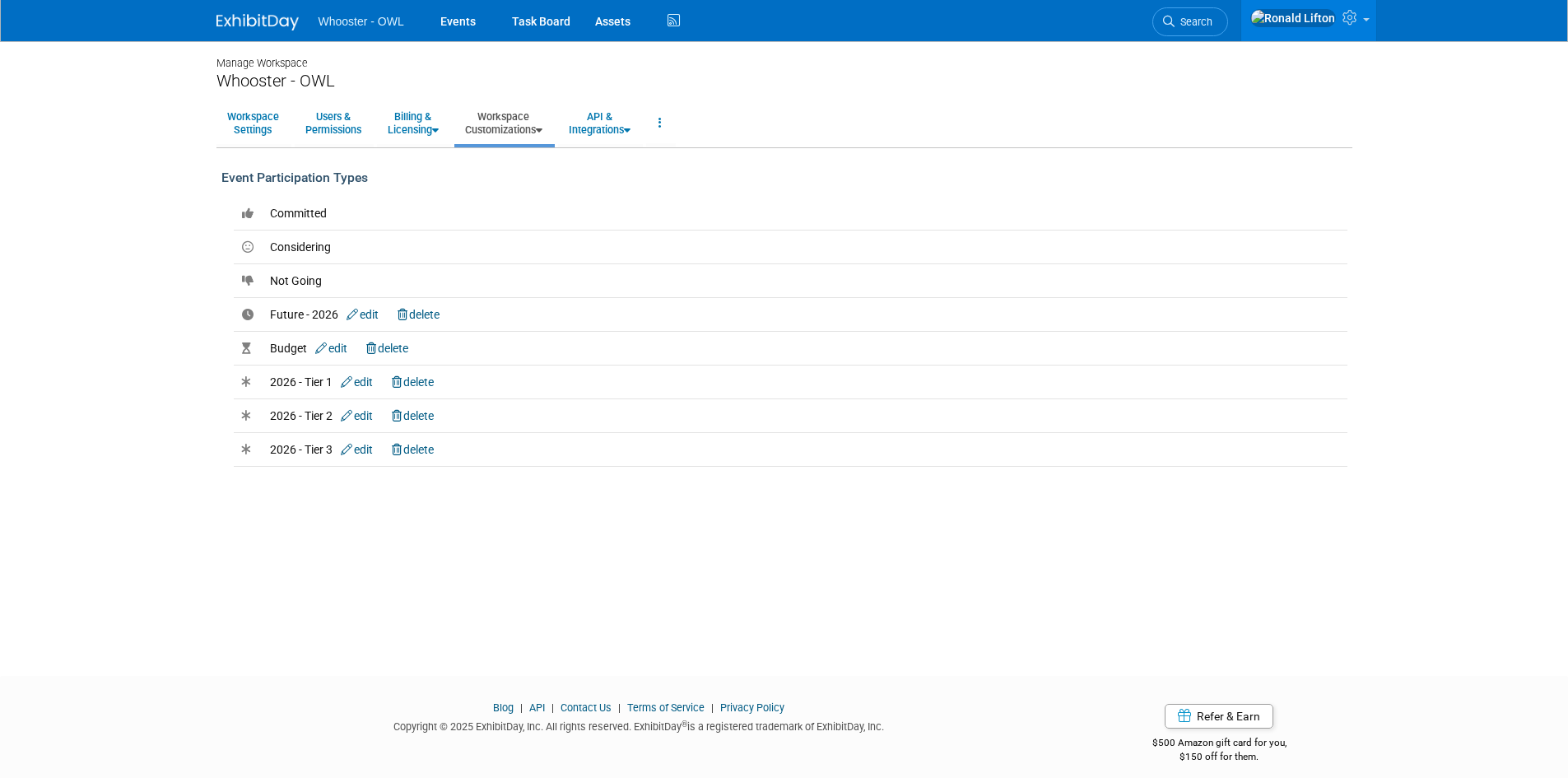
click at [530, 127] on link "Workspace Customizations" at bounding box center [503, 123] width 98 height 40
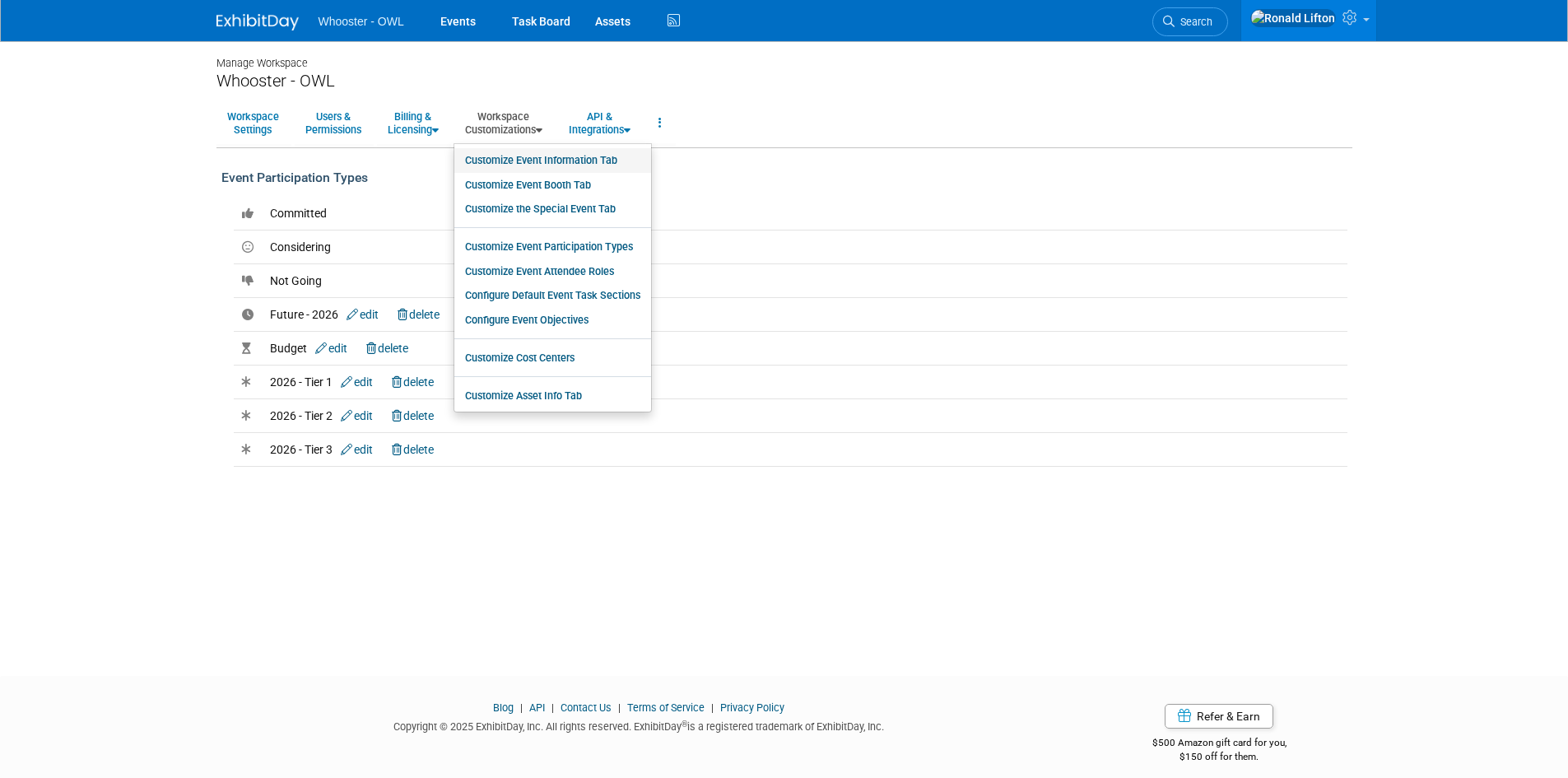
click at [561, 158] on link "Customize Event Information Tab" at bounding box center [553, 160] width 197 height 24
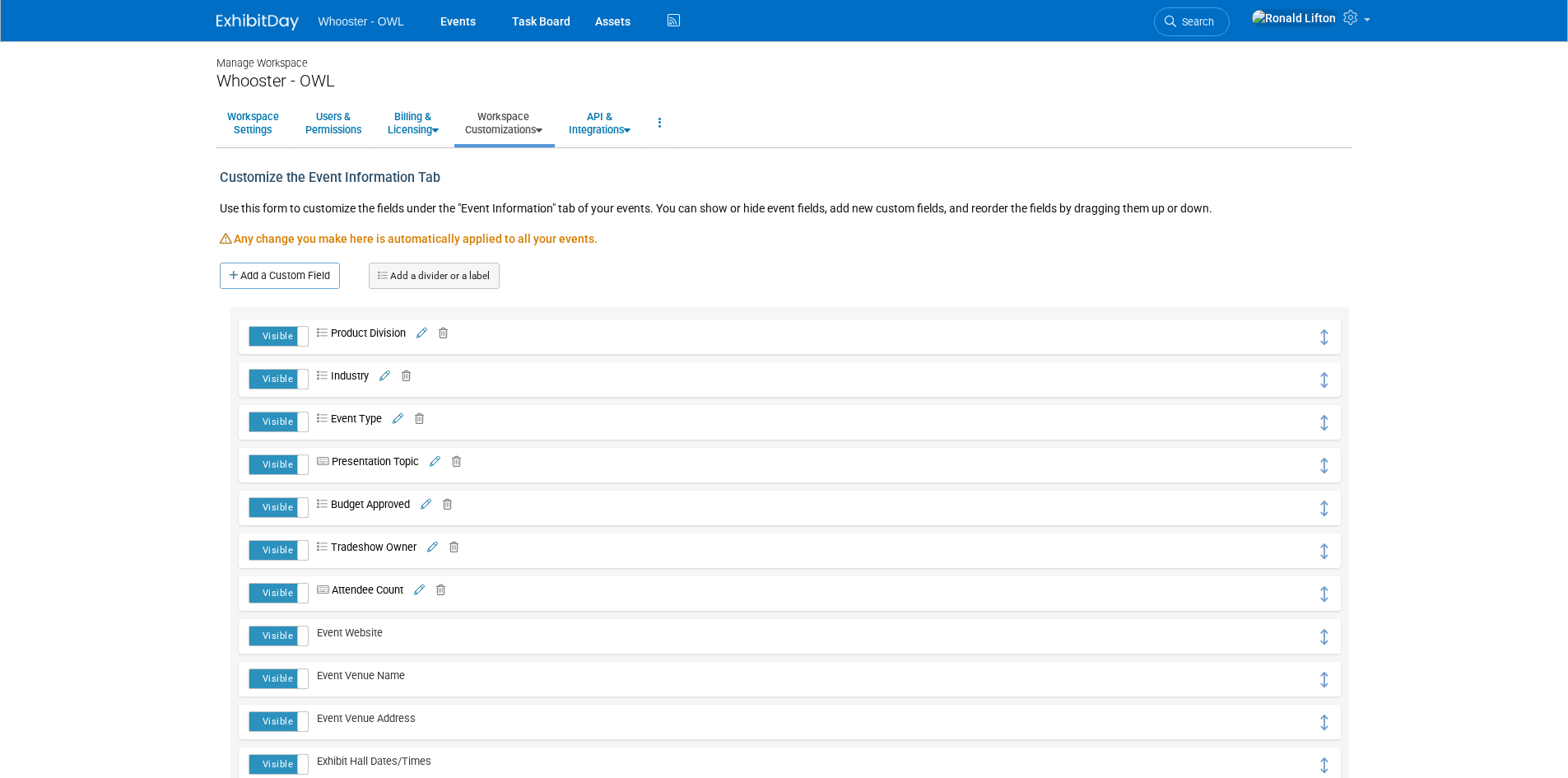
click at [343, 422] on span "Event Type" at bounding box center [345, 418] width 73 height 12
click at [401, 417] on icon at bounding box center [397, 419] width 10 height 10
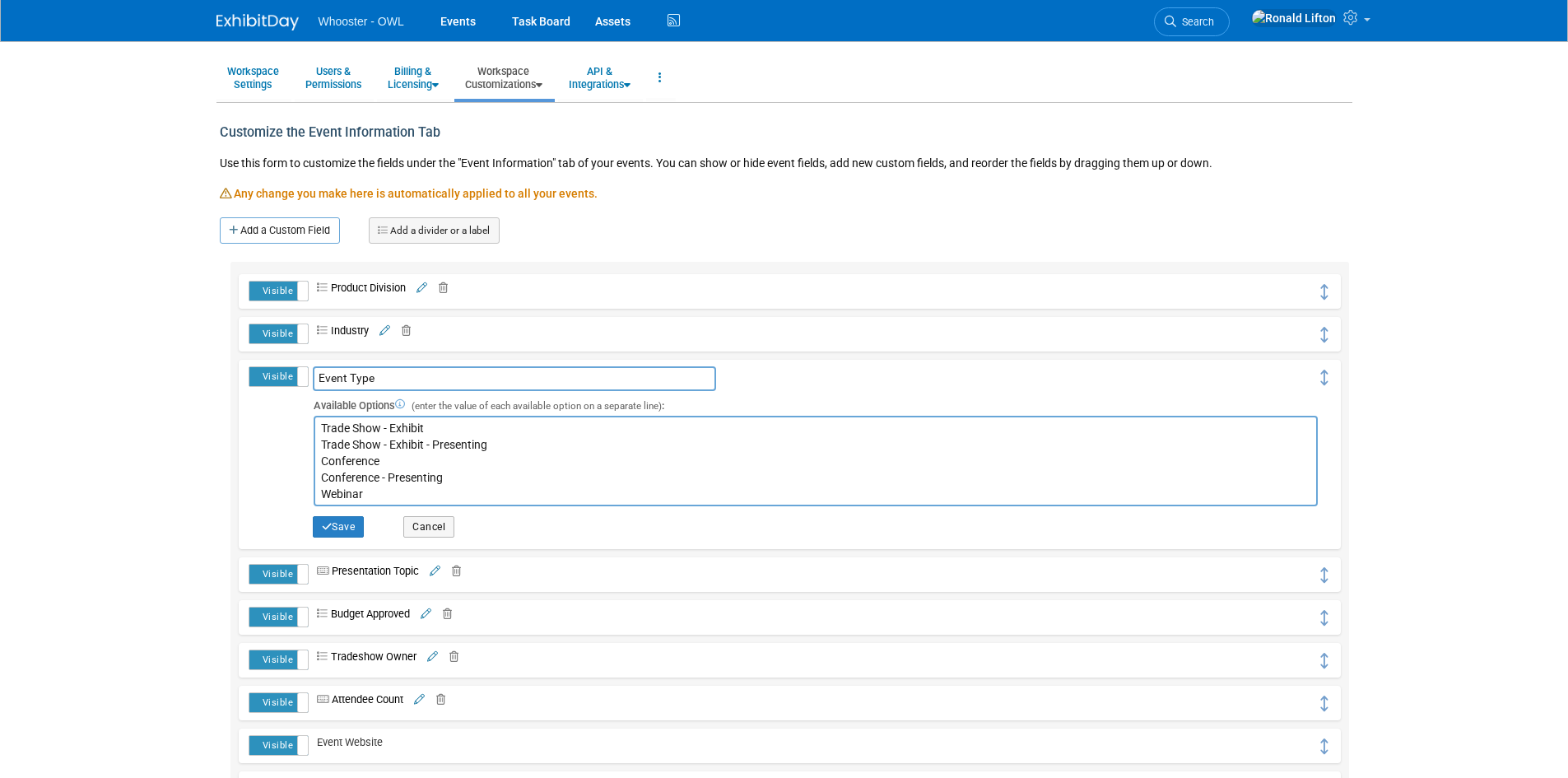
scroll to position [82, 0]
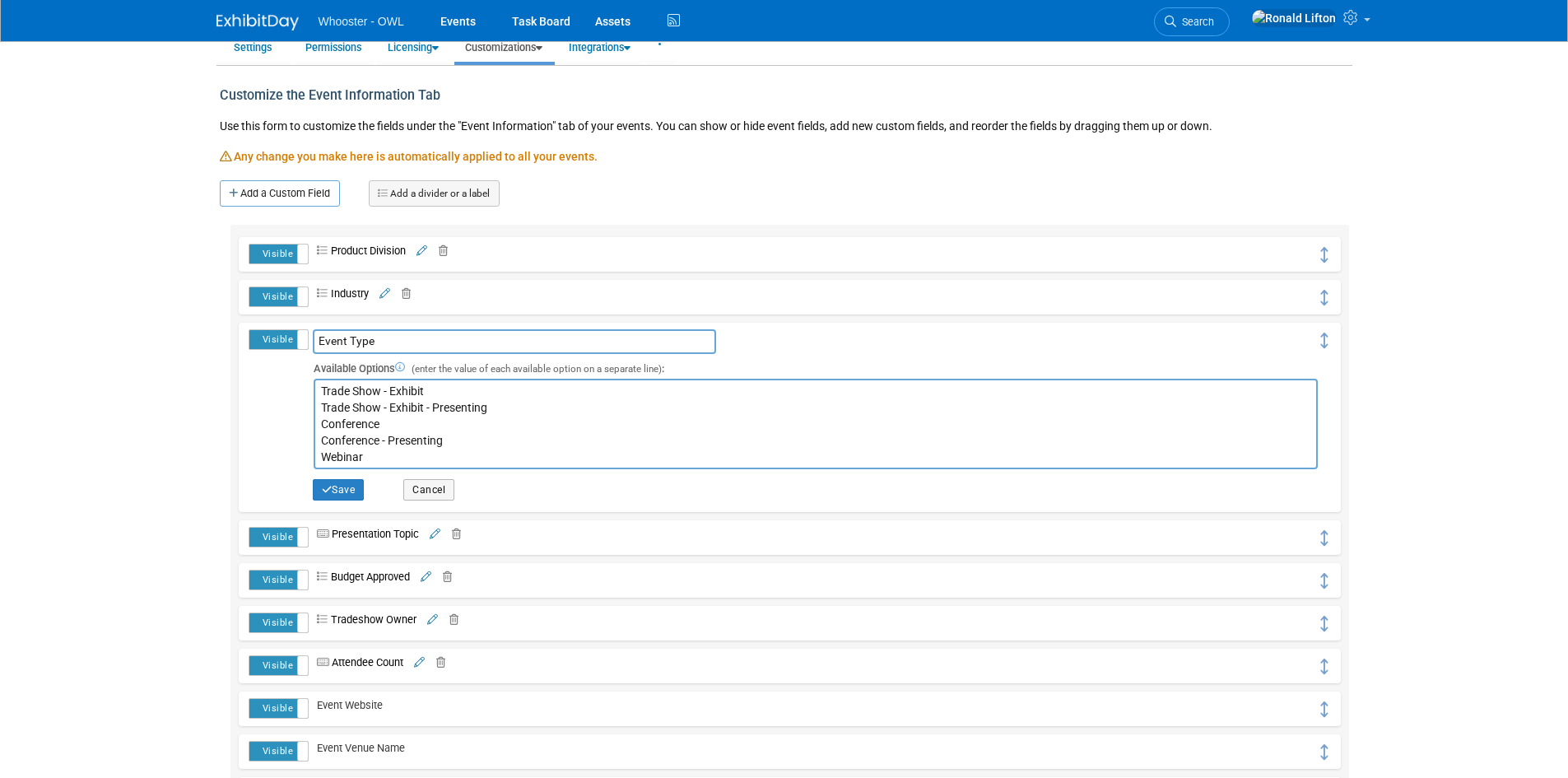
click at [322, 391] on textarea "Trade Show - Exhibit Trade Show - Exhibit - Presenting Conference Conference - …" at bounding box center [815, 424] width 1004 height 91
type textarea "Local Event Trade Show - Exhibit Trade Show - Exhibit - Presenting Conference C…"
click at [338, 496] on button "Save" at bounding box center [338, 489] width 52 height 22
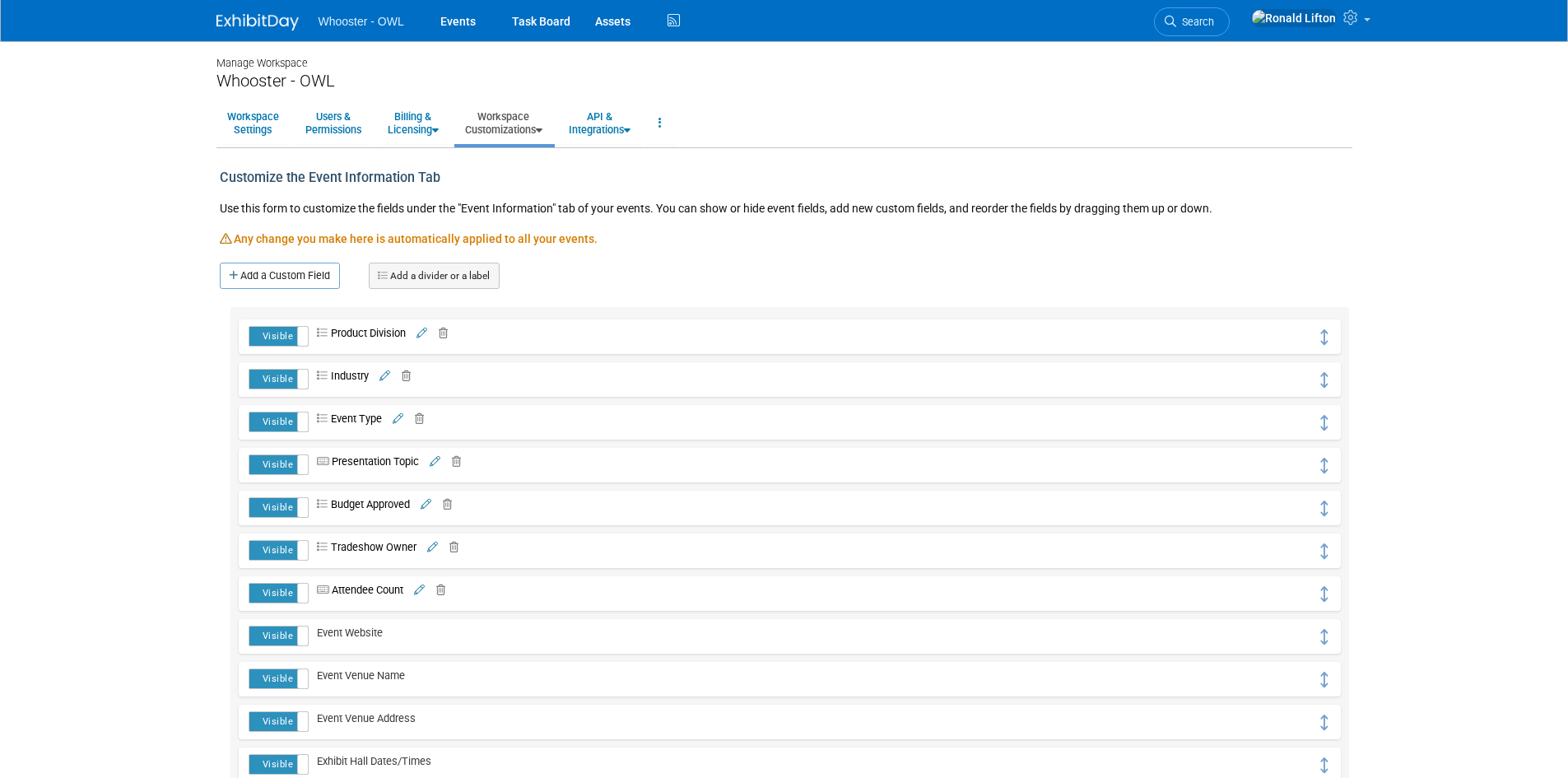
click at [239, 12] on link at bounding box center [267, 14] width 102 height 13
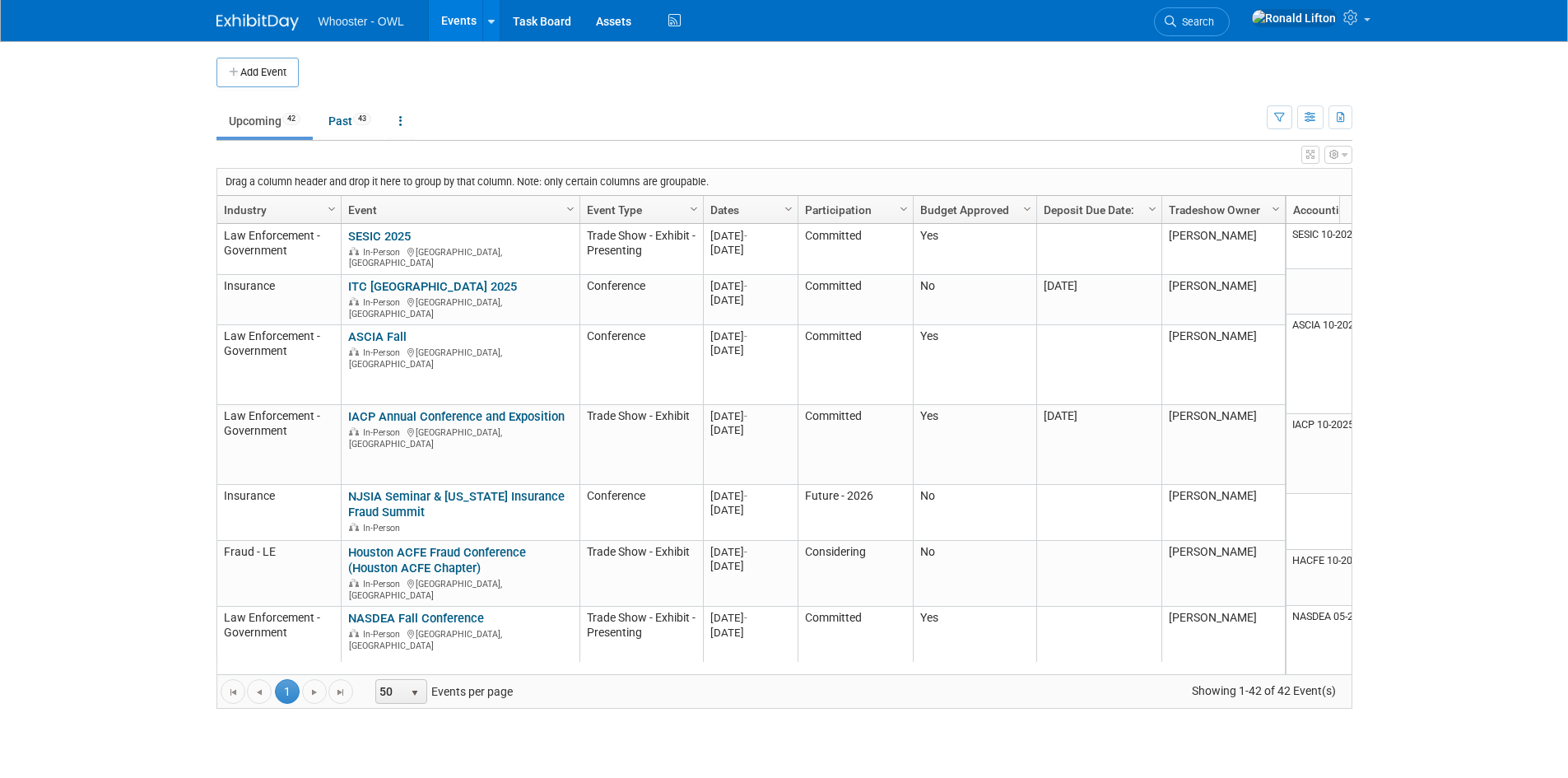
click at [246, 64] on button "Add Event" at bounding box center [258, 72] width 82 height 30
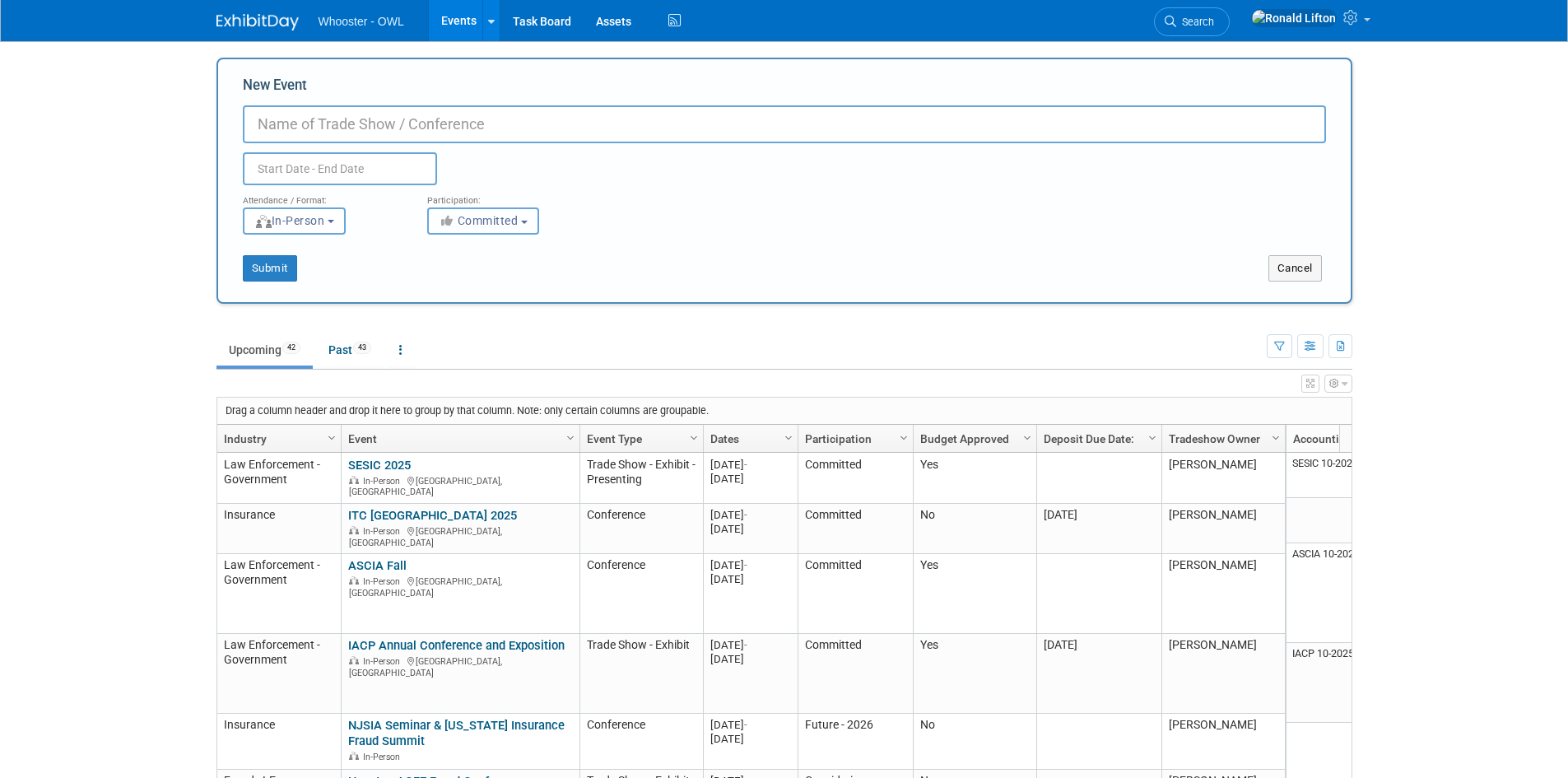
click at [515, 220] on span "Committed" at bounding box center [478, 220] width 80 height 13
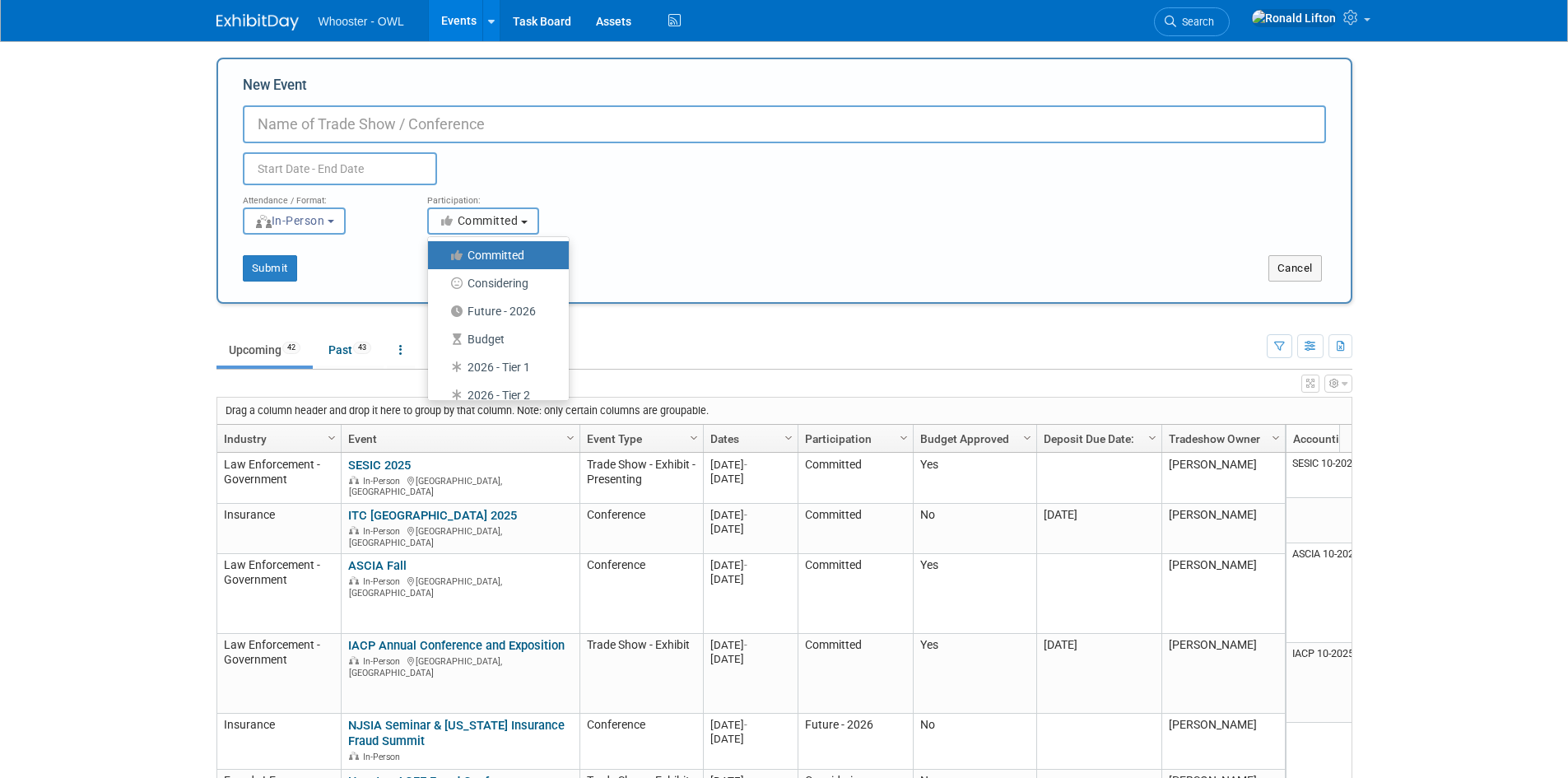
click at [515, 220] on span "Committed" at bounding box center [478, 220] width 80 height 13
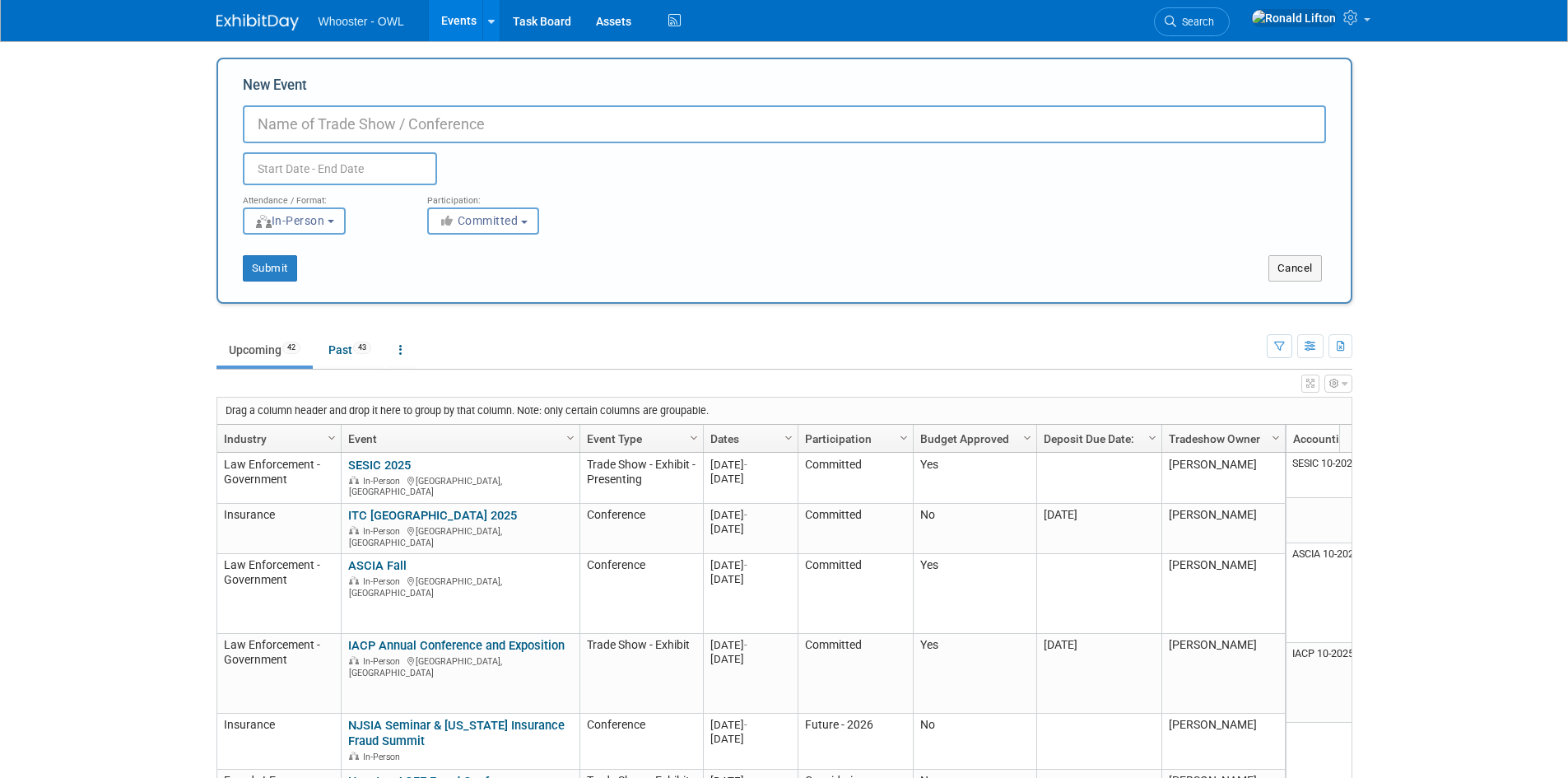
click at [325, 217] on span "In-Person" at bounding box center [290, 220] width 71 height 13
click at [1304, 271] on button "Cancel" at bounding box center [1294, 268] width 53 height 26
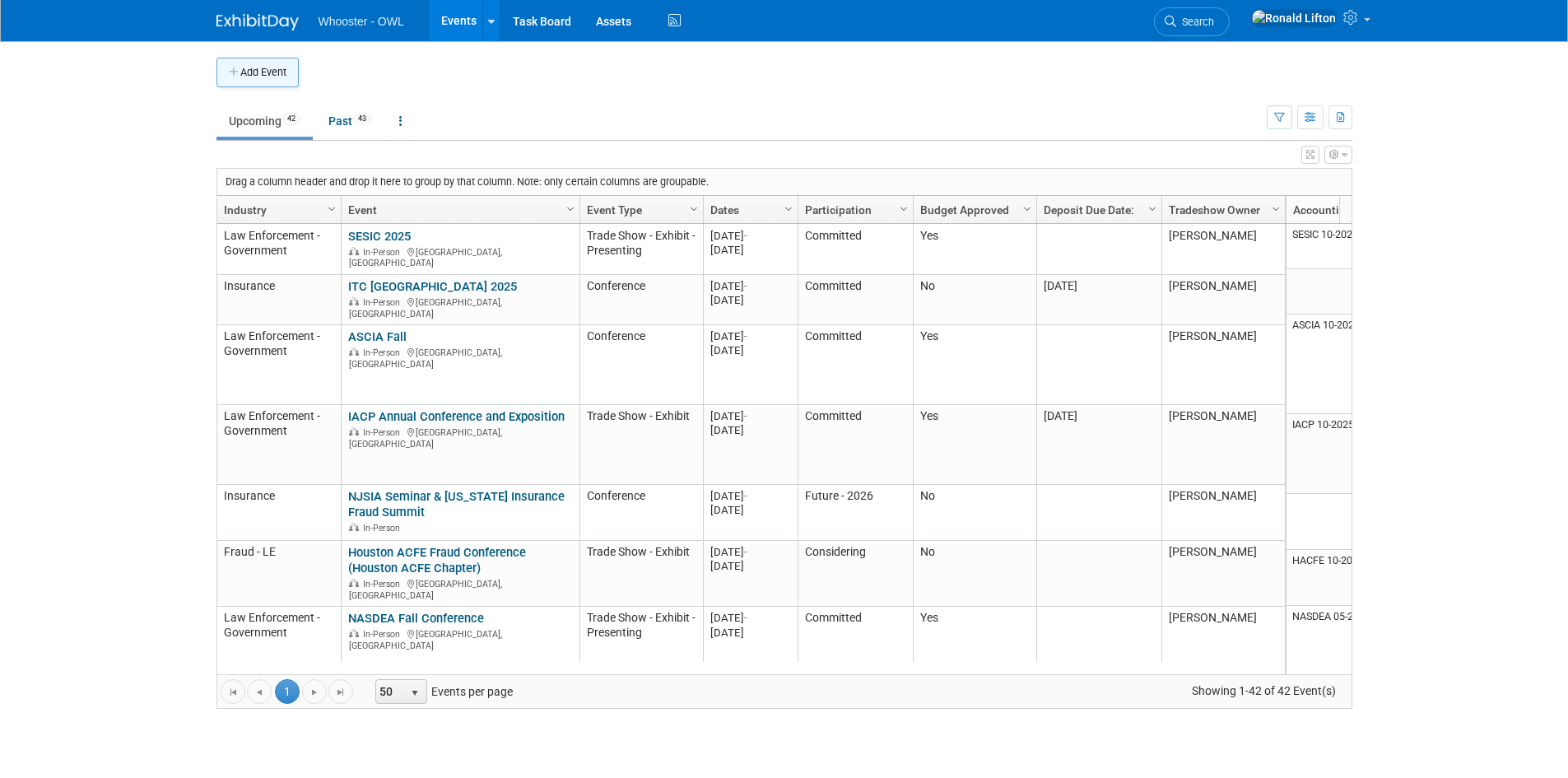
click at [272, 63] on button "Add Event" at bounding box center [258, 72] width 82 height 30
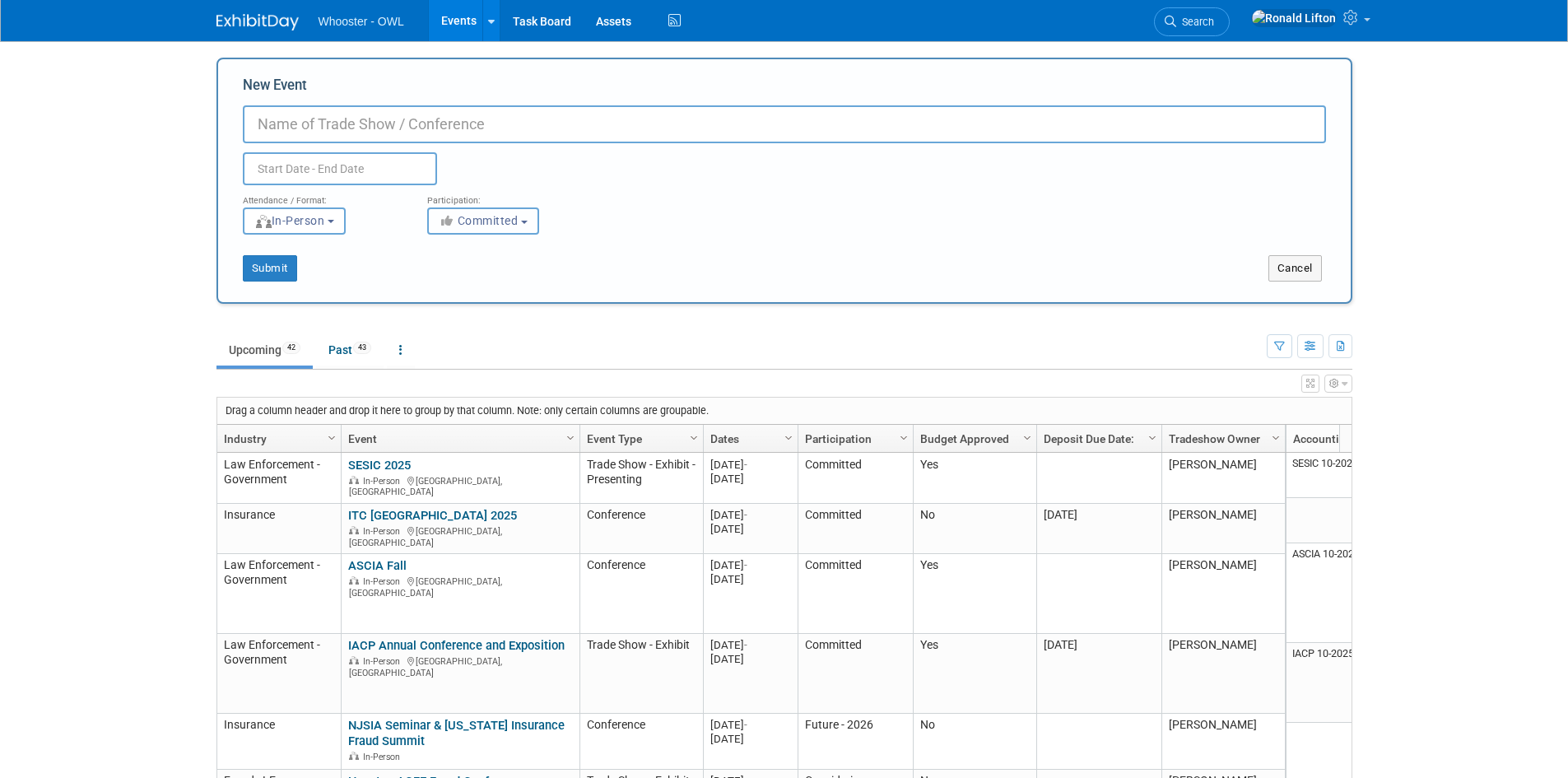
click at [492, 226] on span "Committed" at bounding box center [478, 220] width 80 height 13
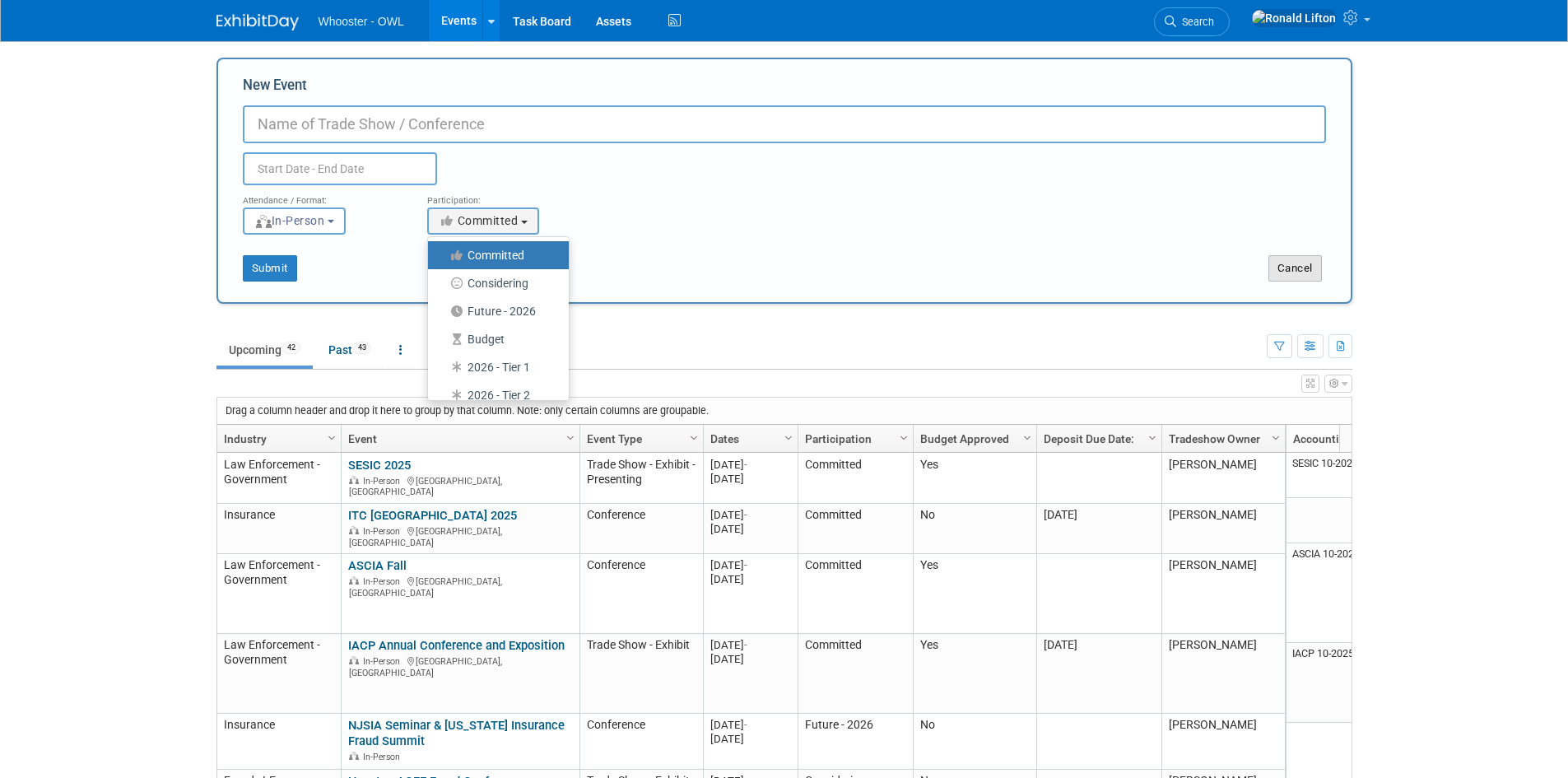
click at [1292, 275] on button "Cancel" at bounding box center [1294, 268] width 53 height 26
